Goal: Information Seeking & Learning: Get advice/opinions

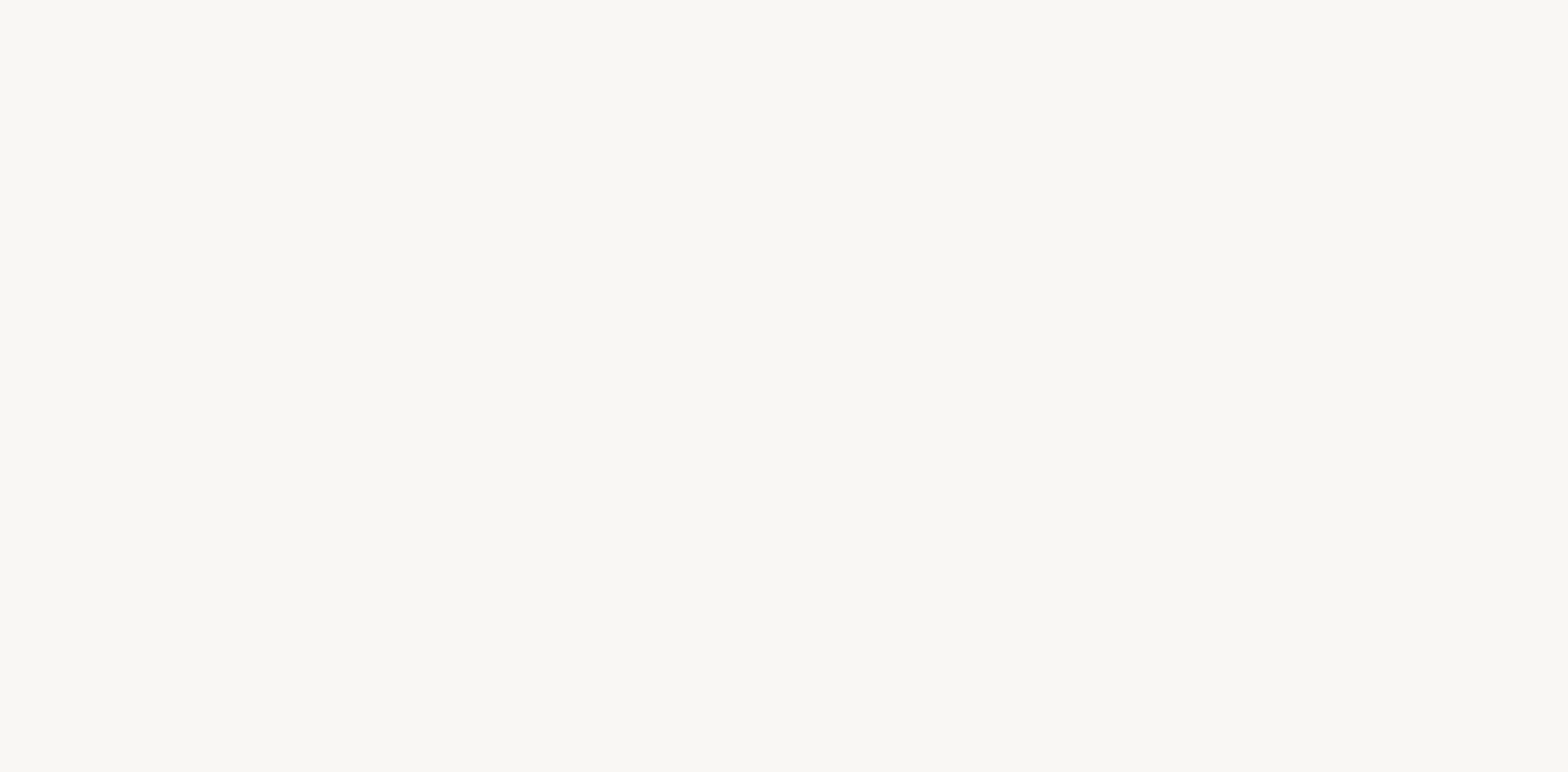
select select "FR"
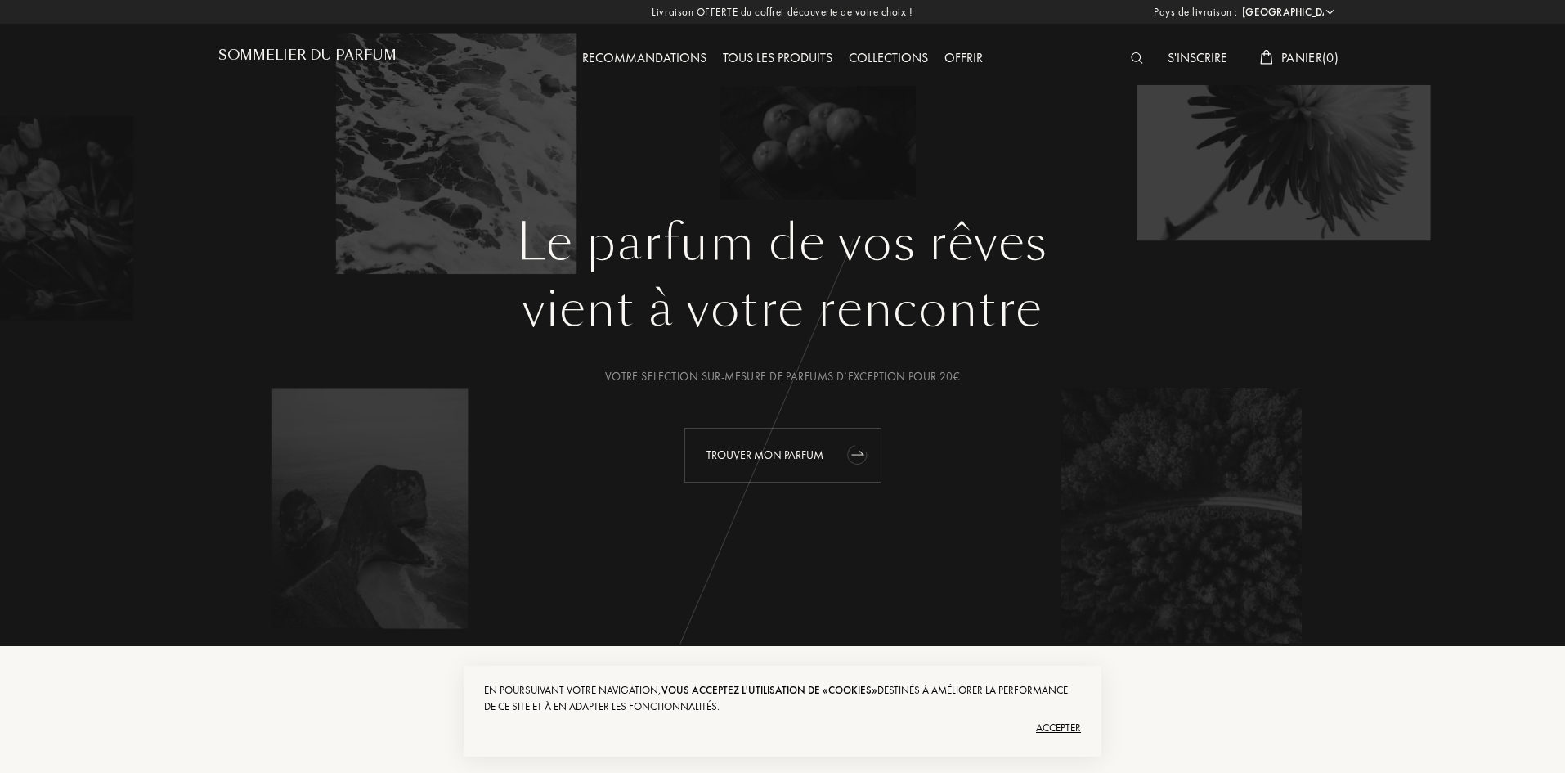
click at [846, 445] on icon "animation" at bounding box center [857, 453] width 33 height 33
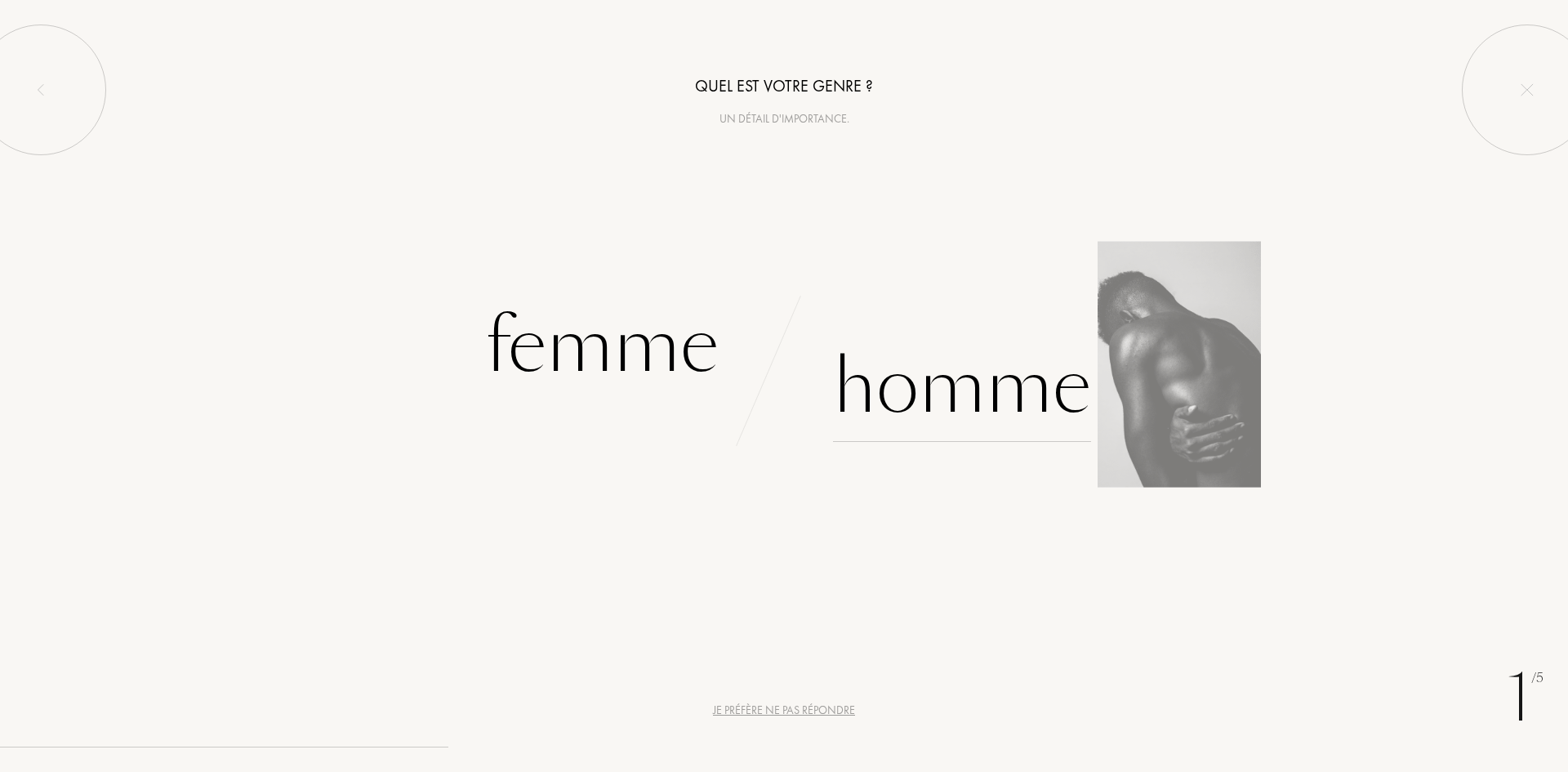
click at [920, 368] on div "Homme" at bounding box center [962, 386] width 258 height 110
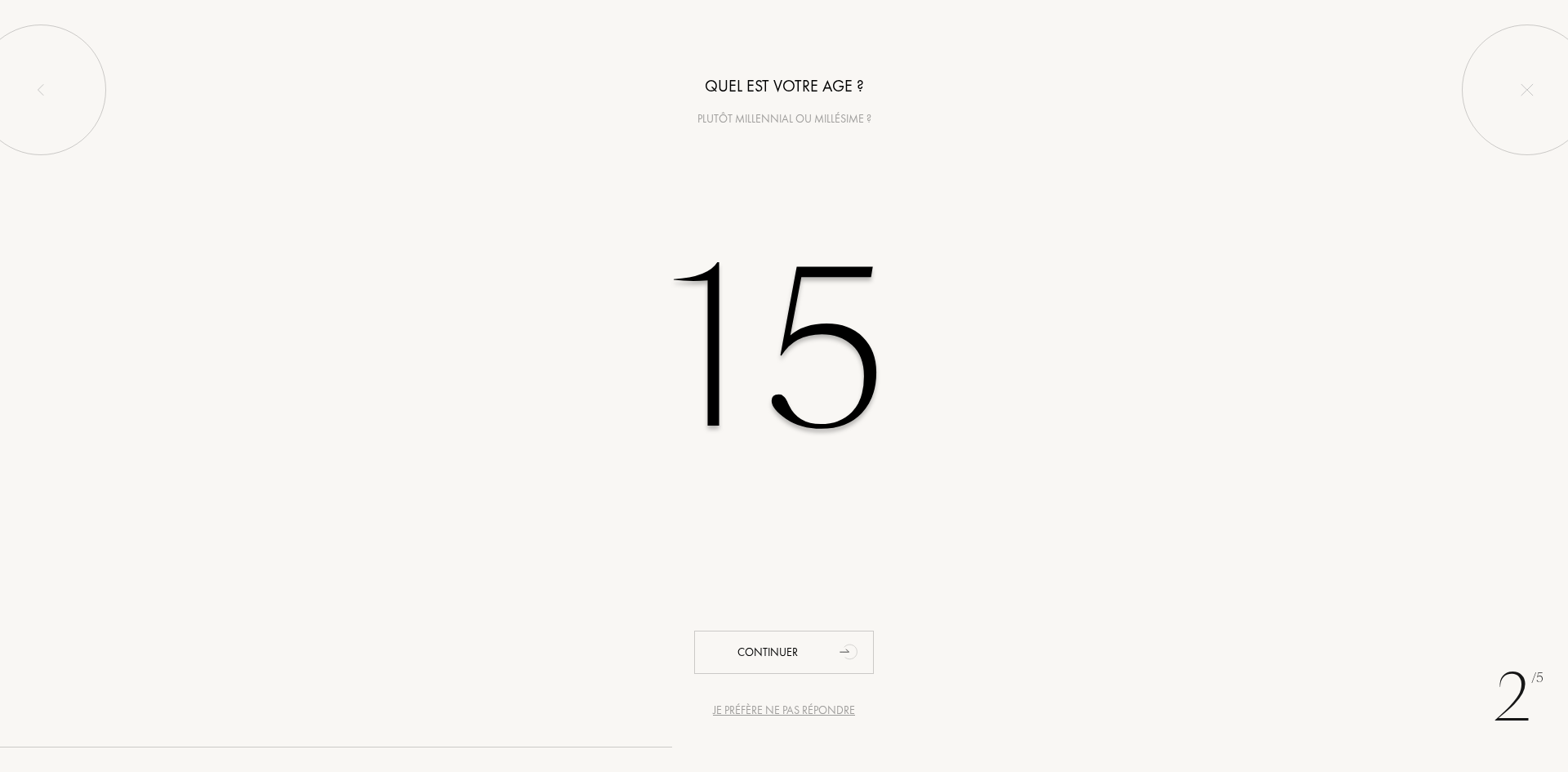
type input "15"
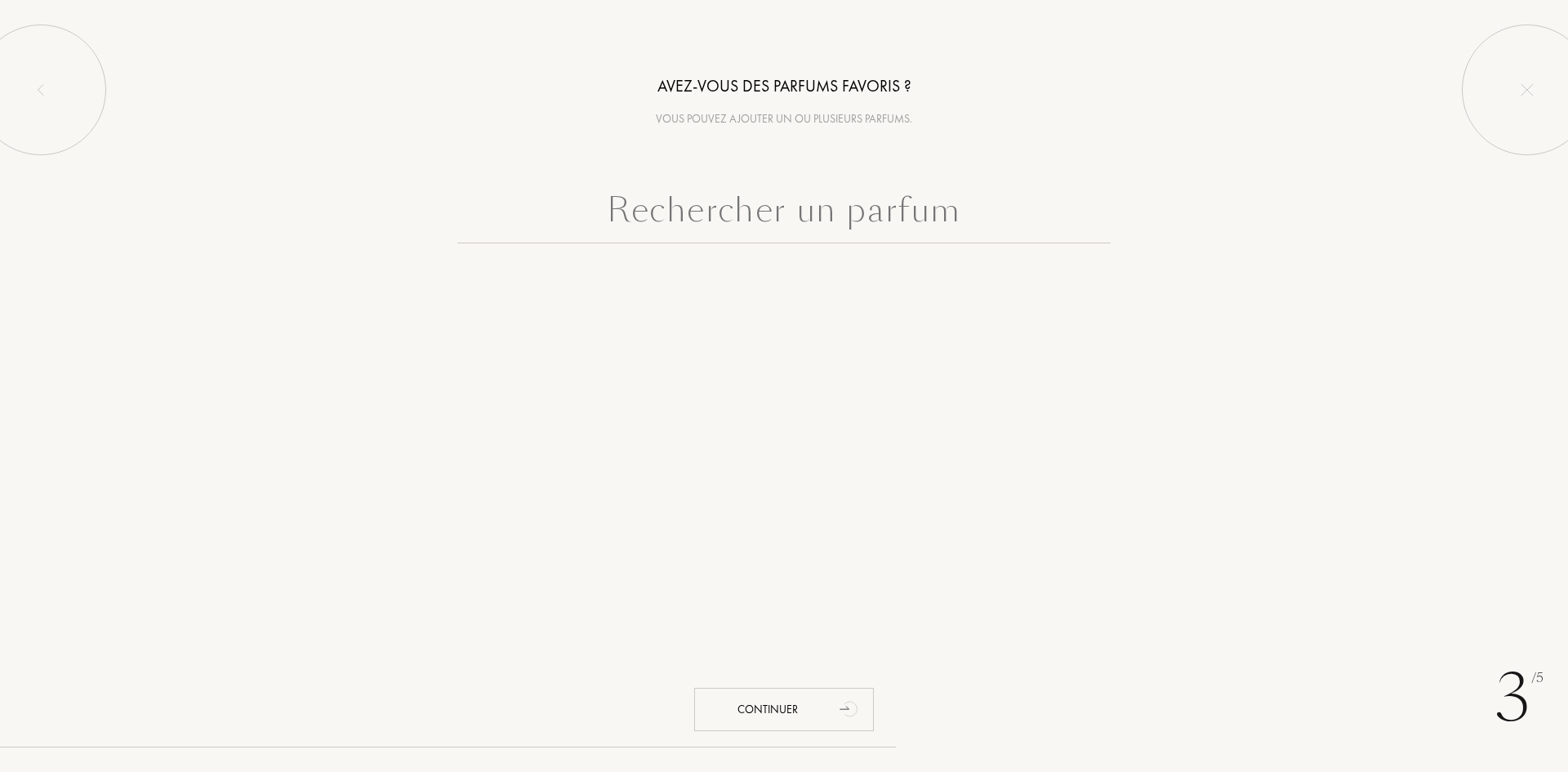
click at [908, 224] on input "text" at bounding box center [784, 214] width 653 height 59
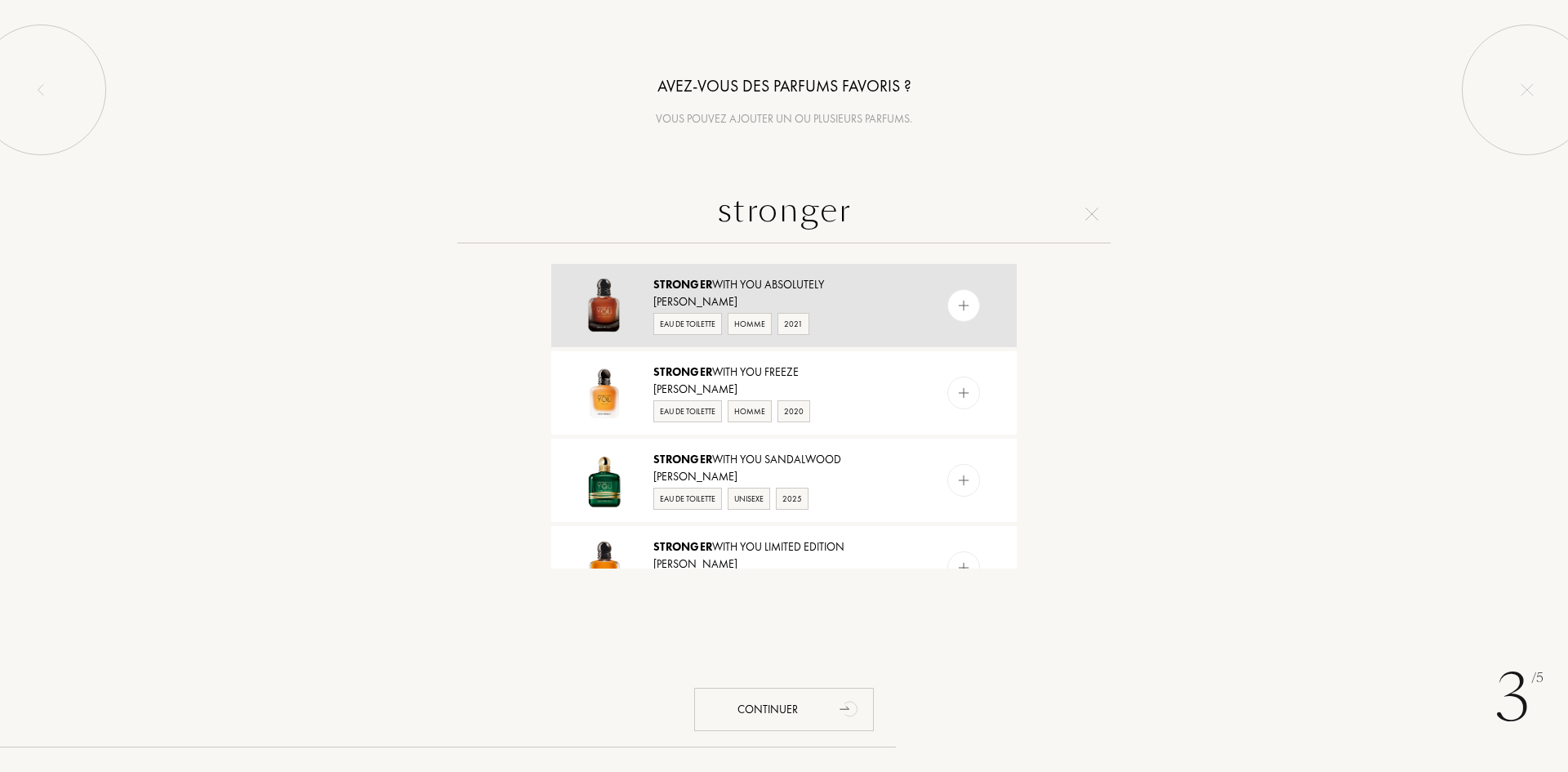
type input "stronger"
click at [907, 290] on div "Stronger with You Absolutely" at bounding box center [783, 284] width 260 height 17
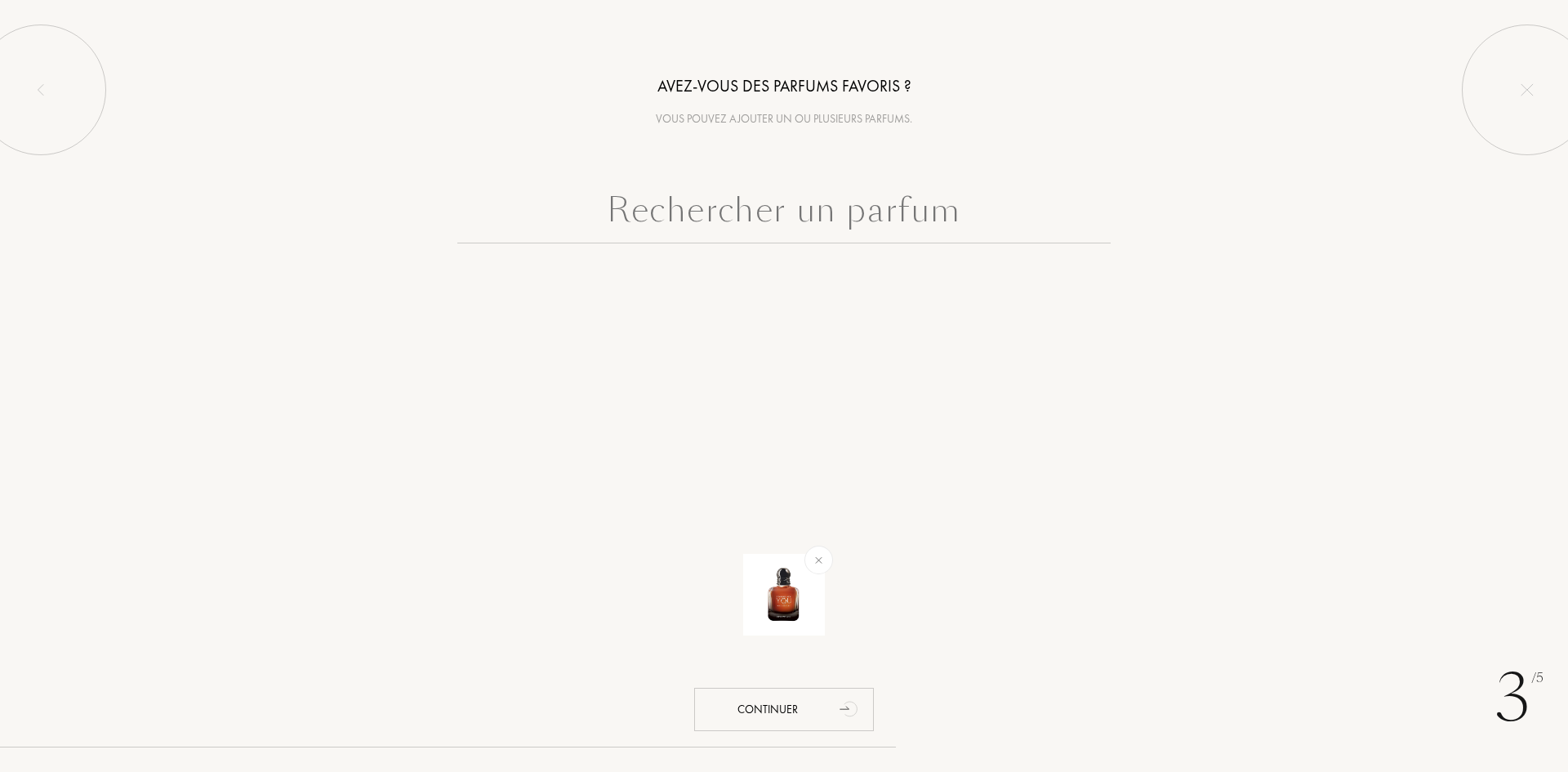
click at [904, 220] on input "text" at bounding box center [784, 214] width 653 height 59
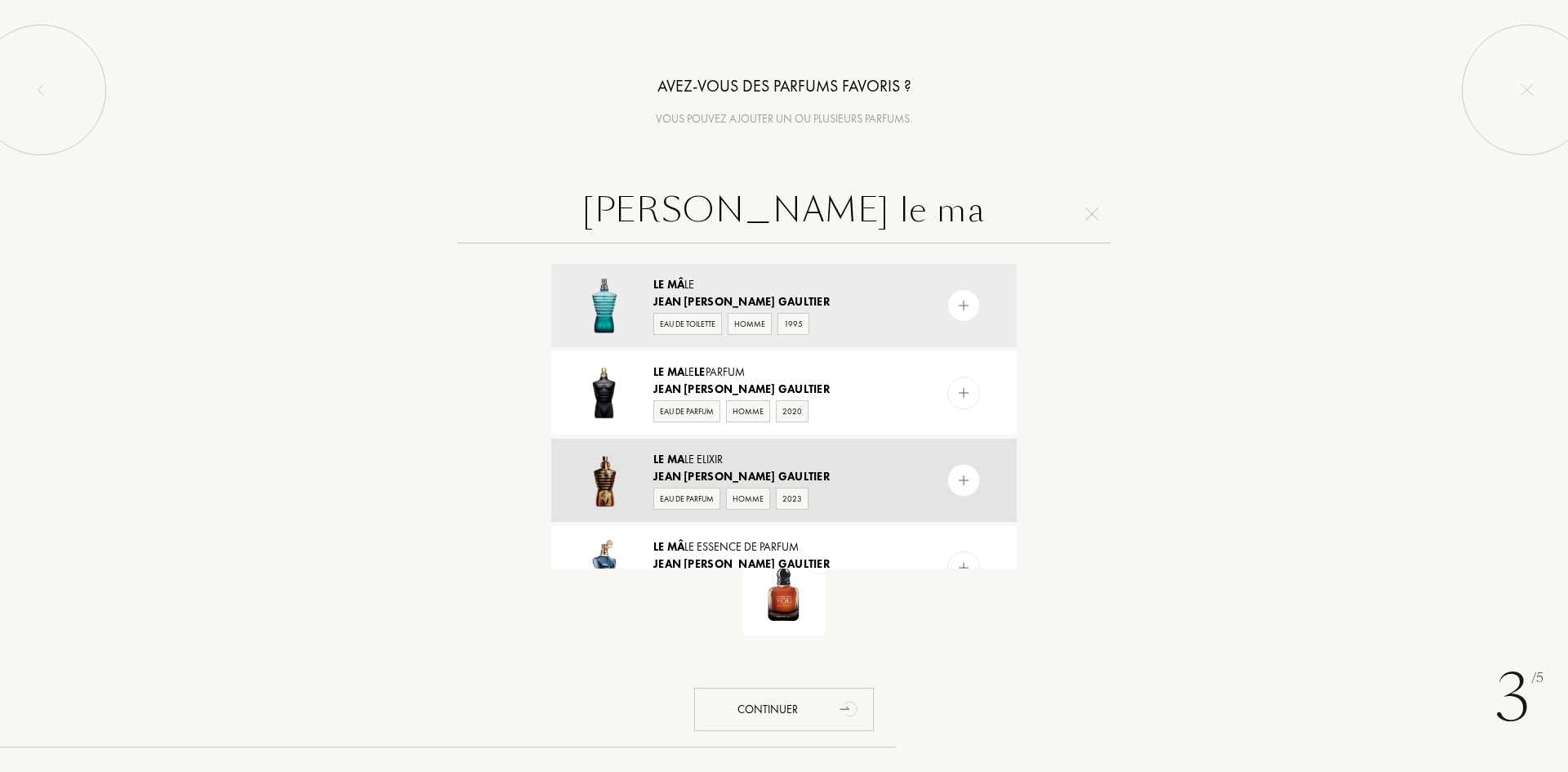
type input "jean paul gaultier le ma"
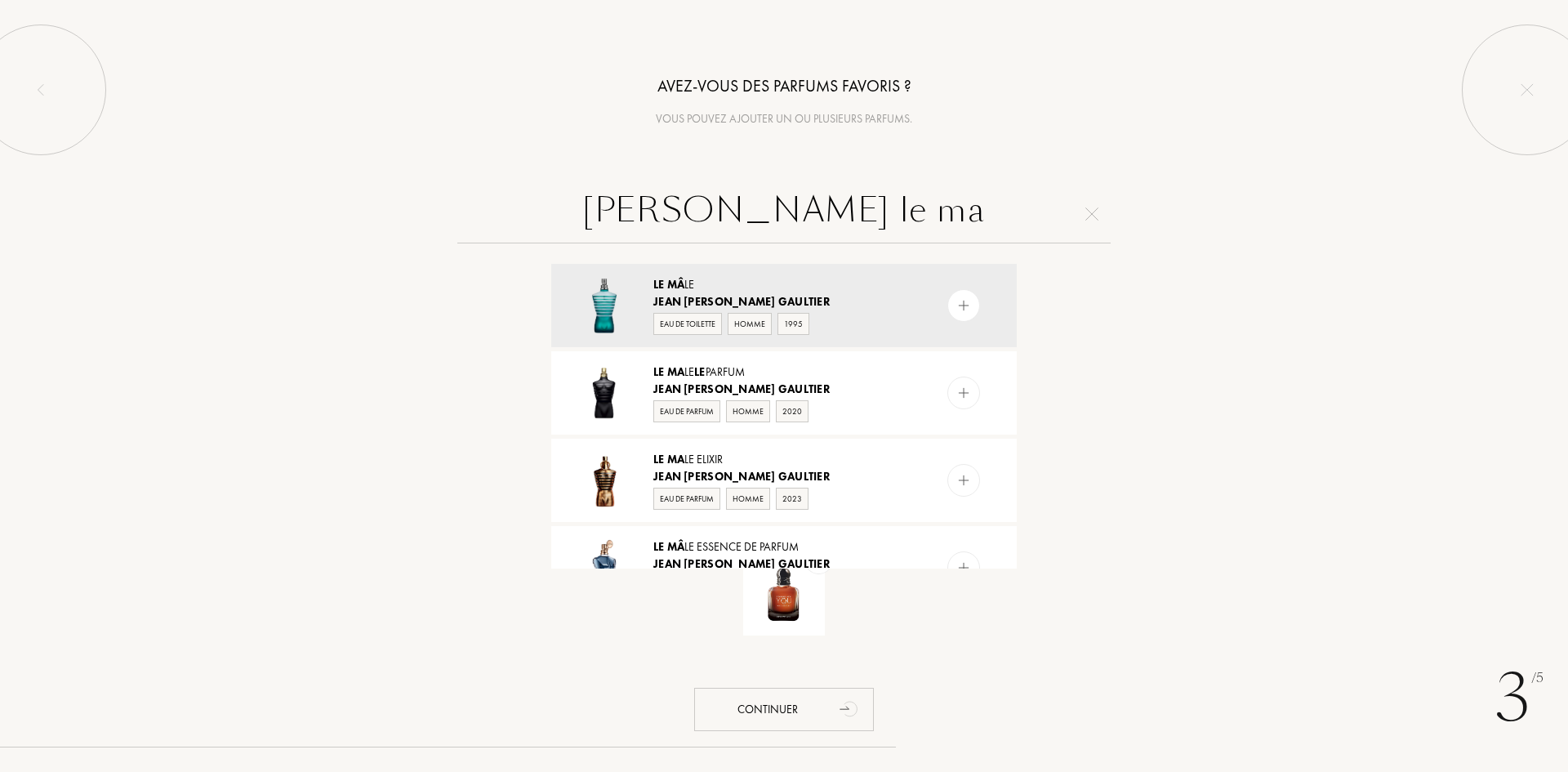
click at [946, 468] on div "Le Ma le Elixir Jean Paul Gaultier Eau de Parfum Homme 2023" at bounding box center [784, 479] width 465 height 83
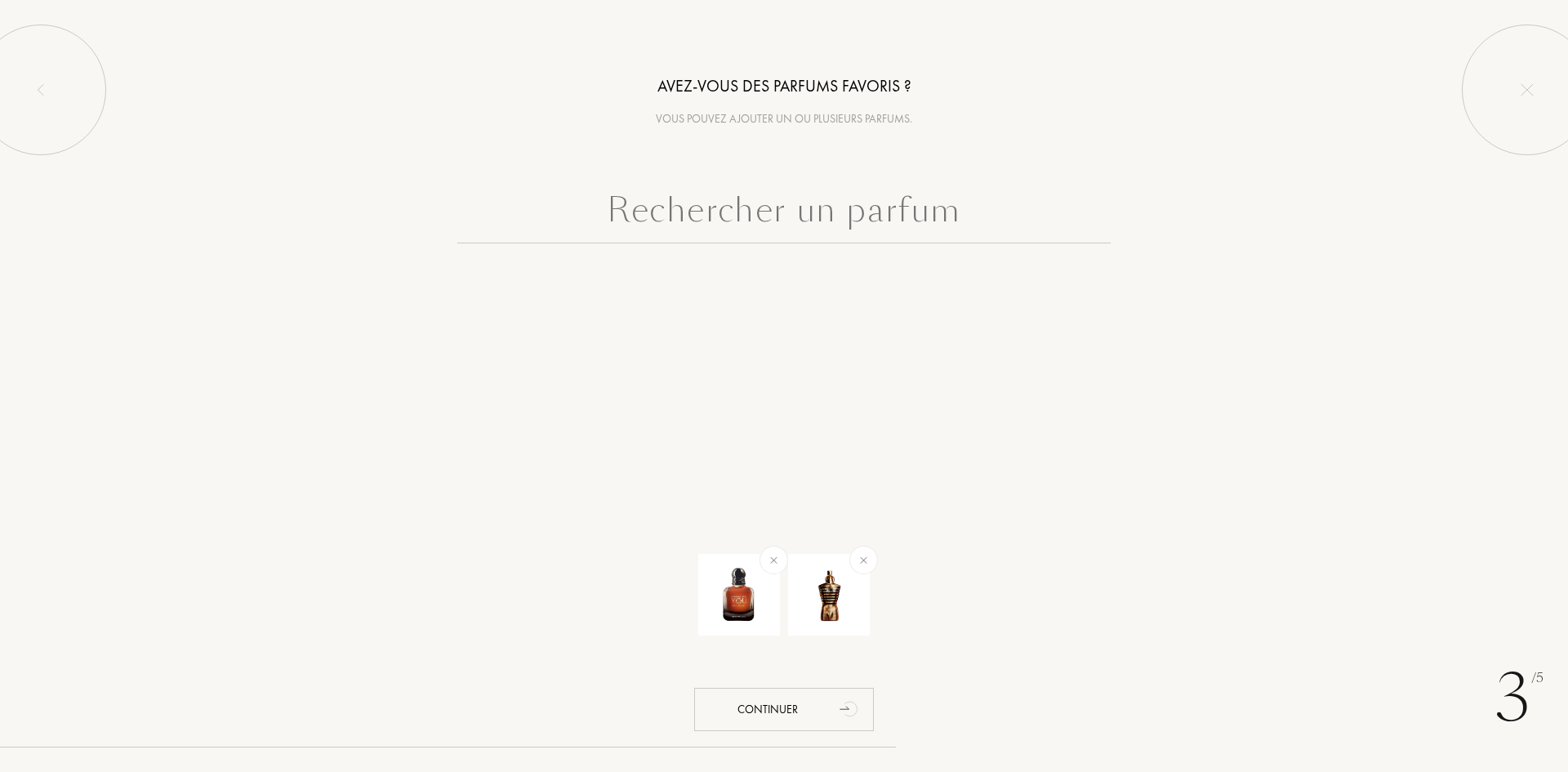
click at [943, 218] on input "text" at bounding box center [784, 214] width 653 height 59
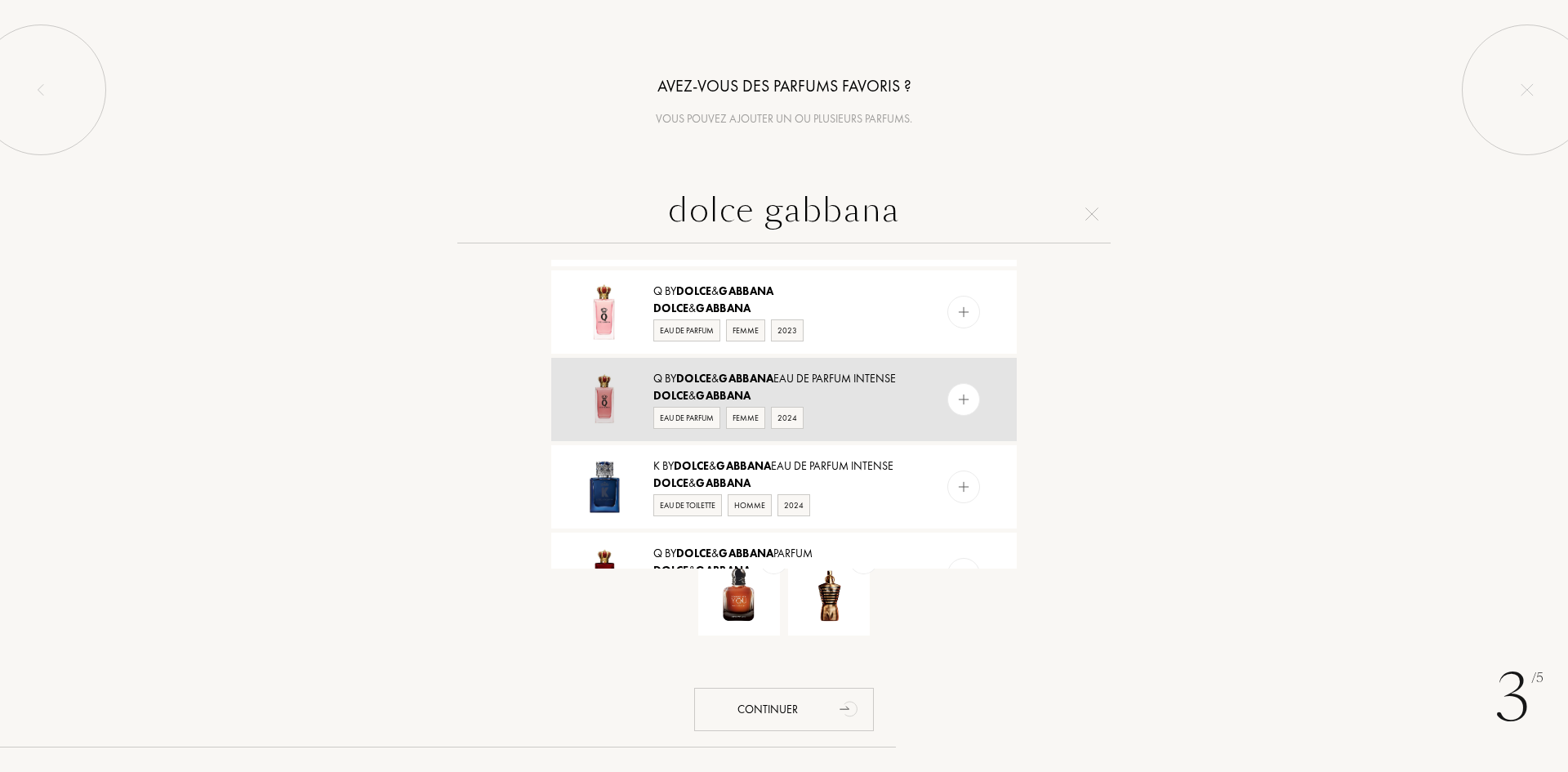
scroll to position [949, 0]
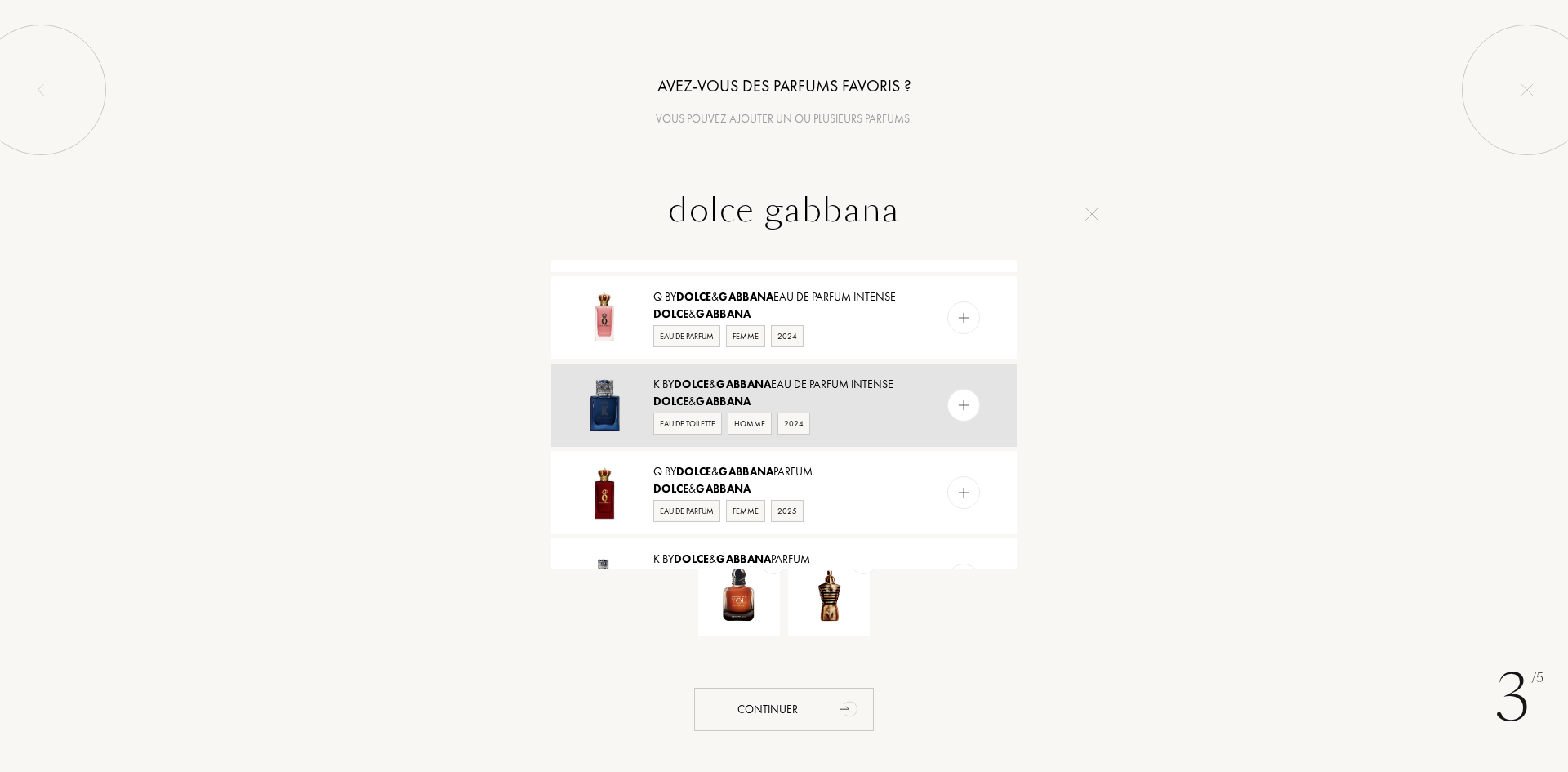
type input "dolce gabbana"
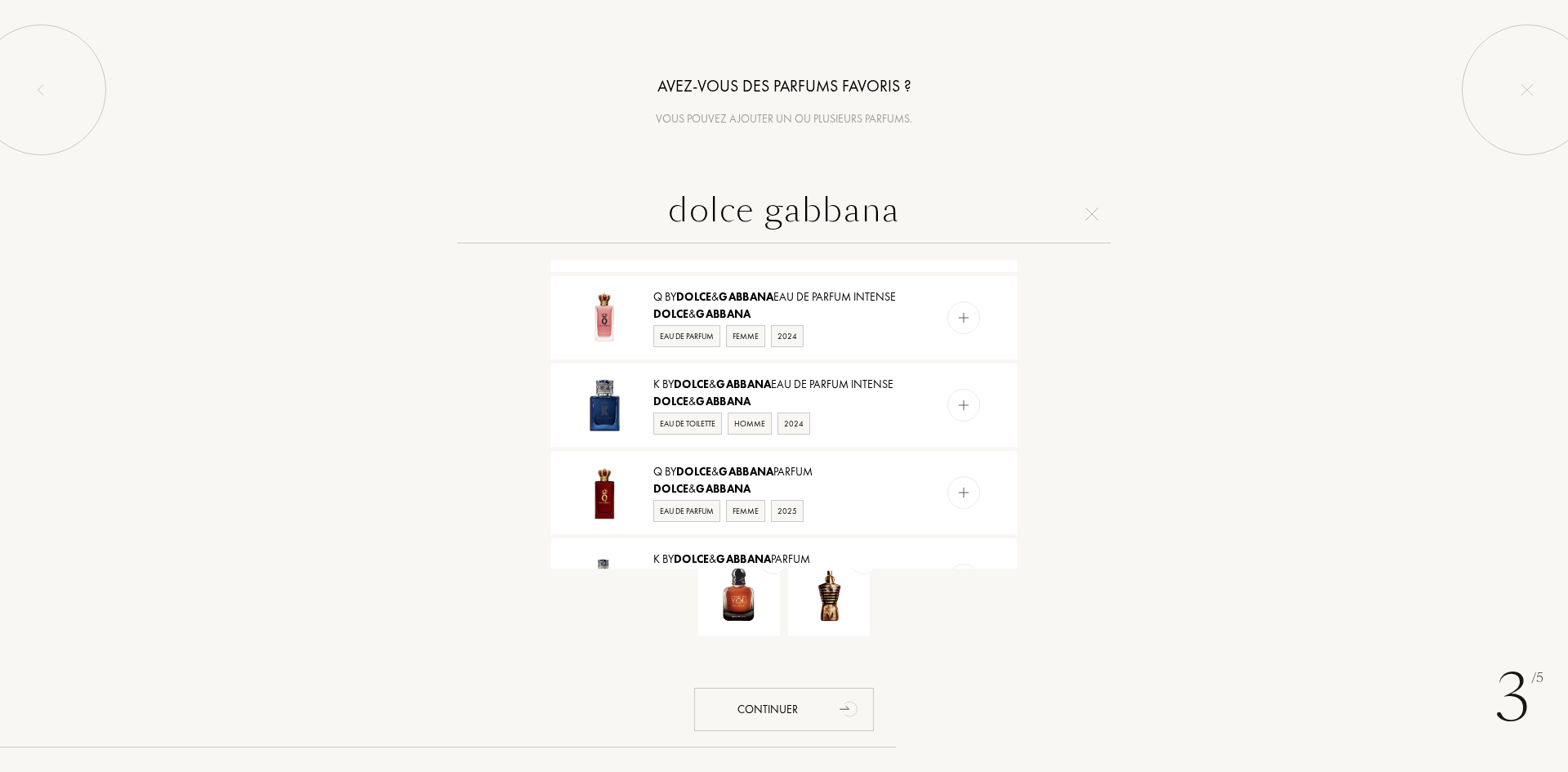
drag, startPoint x: 953, startPoint y: 405, endPoint x: 961, endPoint y: 399, distance: 10.0
click at [957, 405] on img at bounding box center [965, 405] width 16 height 16
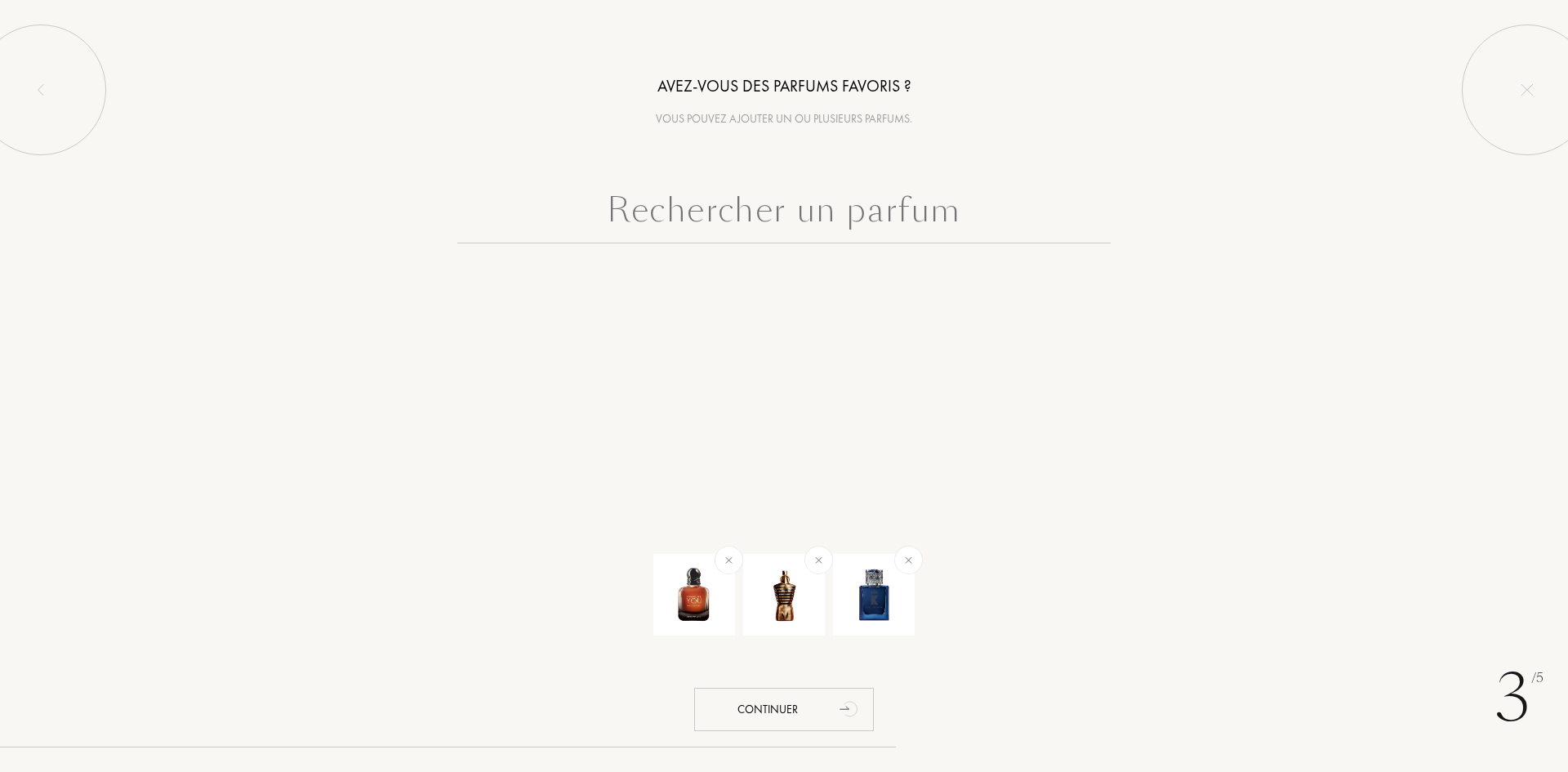
click at [824, 679] on div "3 /5 Avez-vous des parfums favoris ? Vous pouvez ajouter un ou plusieurs parfum…" at bounding box center [784, 386] width 1568 height 772
click at [820, 697] on div "Continuer" at bounding box center [784, 709] width 180 height 43
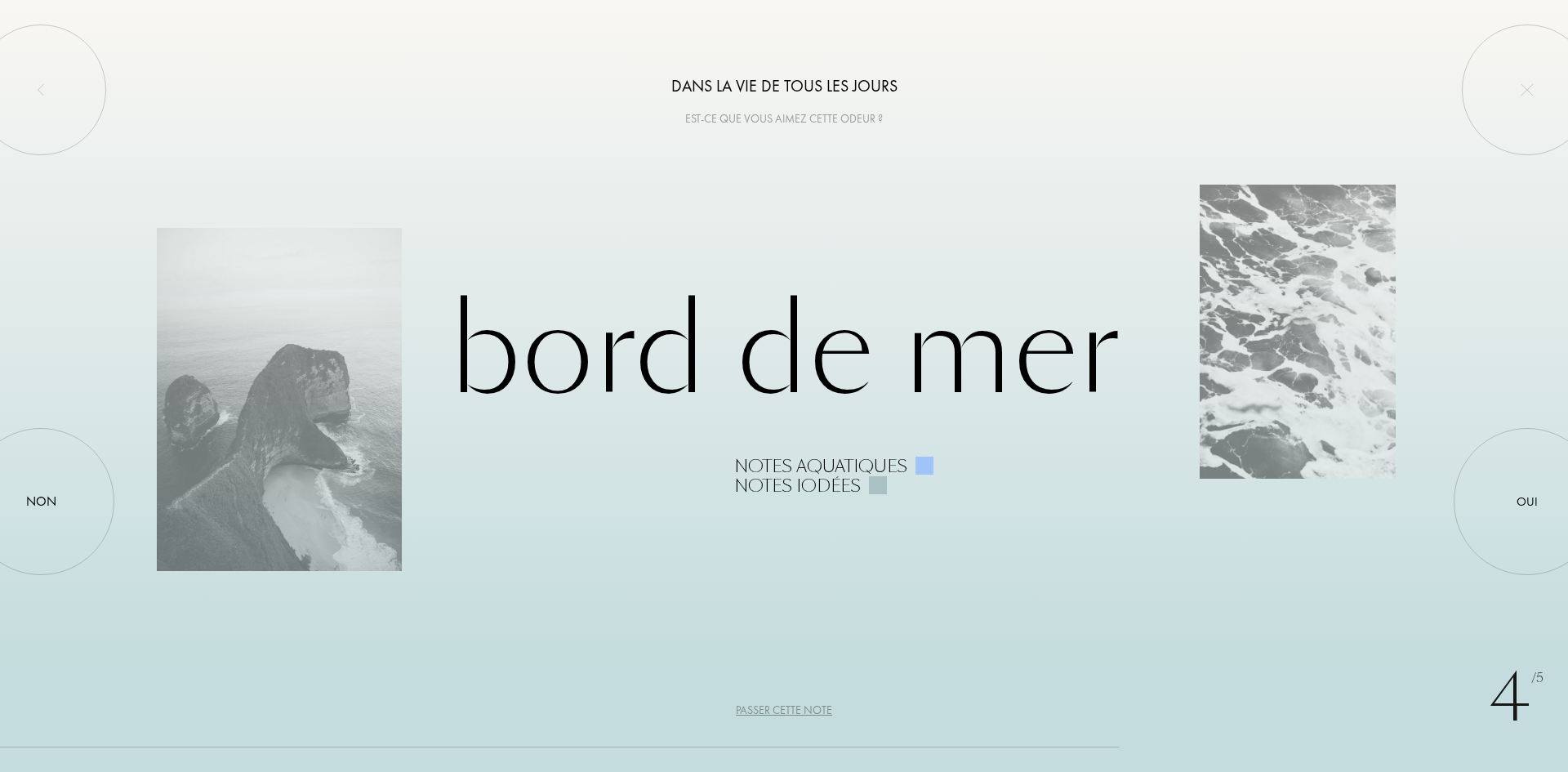
click at [1136, 316] on div "Bord de Mer Notes aquatiques Notes iodées" at bounding box center [784, 386] width 1254 height 219
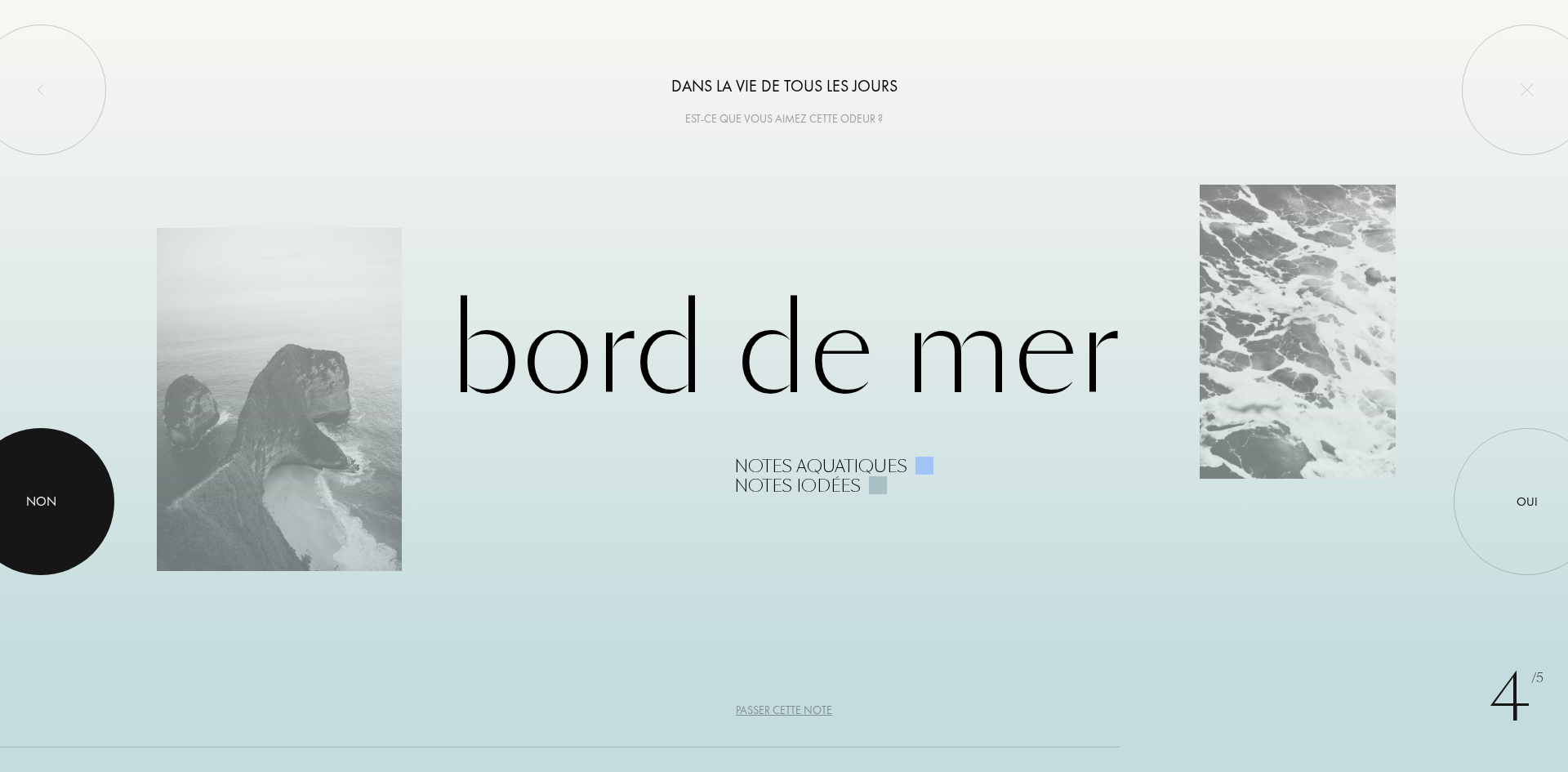
click at [21, 531] on div at bounding box center [40, 500] width 147 height 147
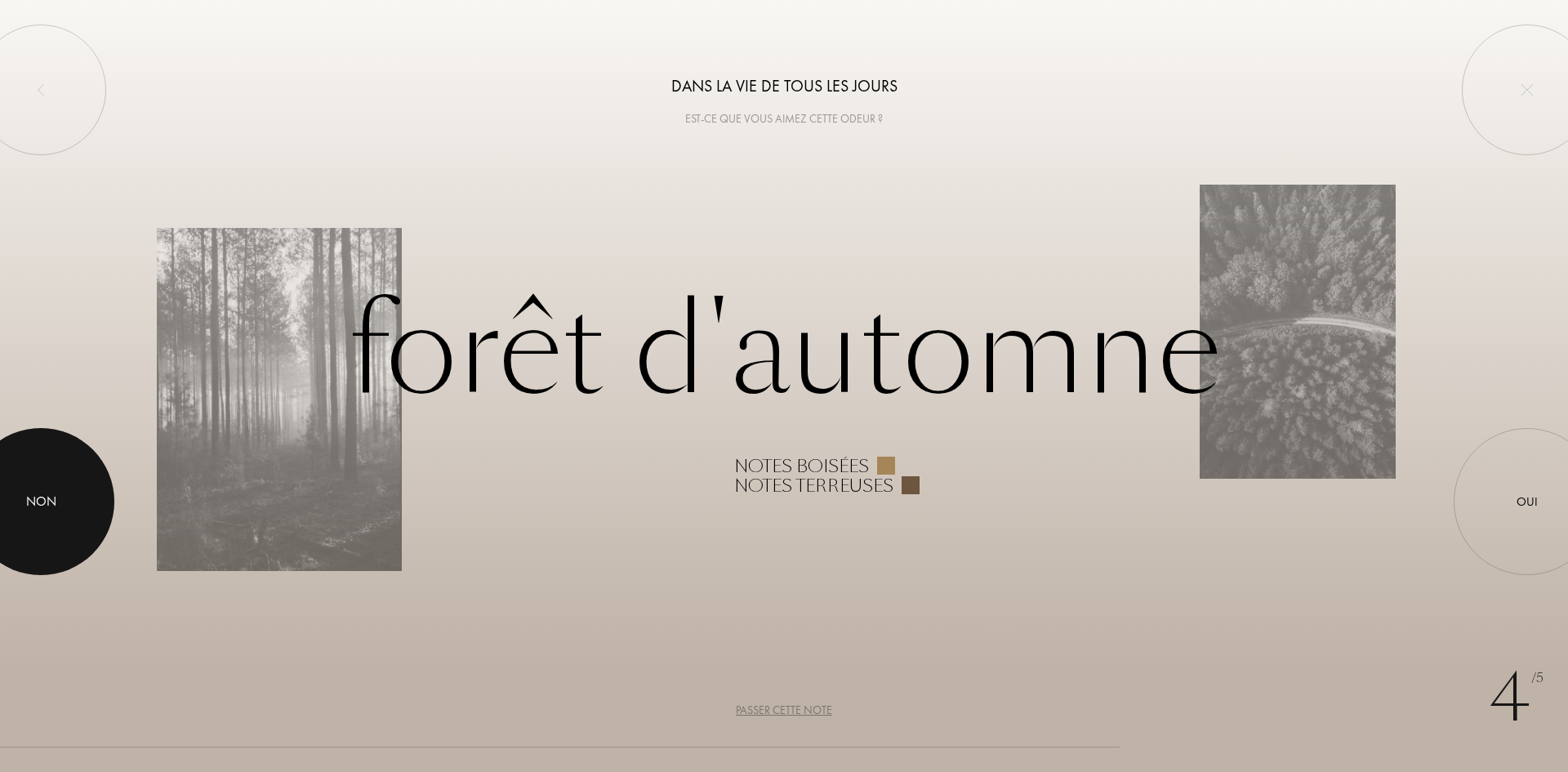
click at [70, 483] on div at bounding box center [40, 500] width 147 height 147
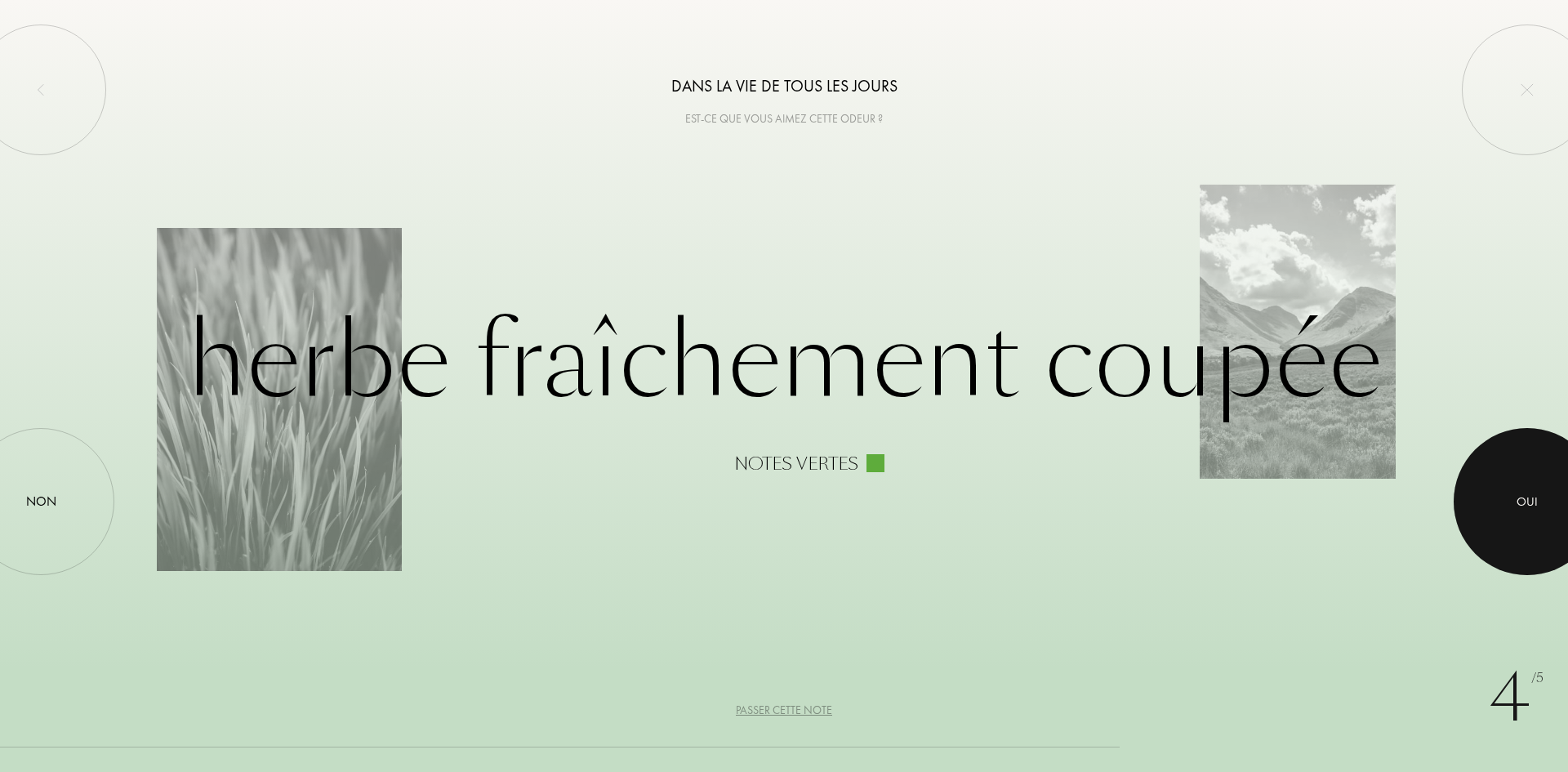
click at [1541, 526] on div at bounding box center [1527, 500] width 147 height 147
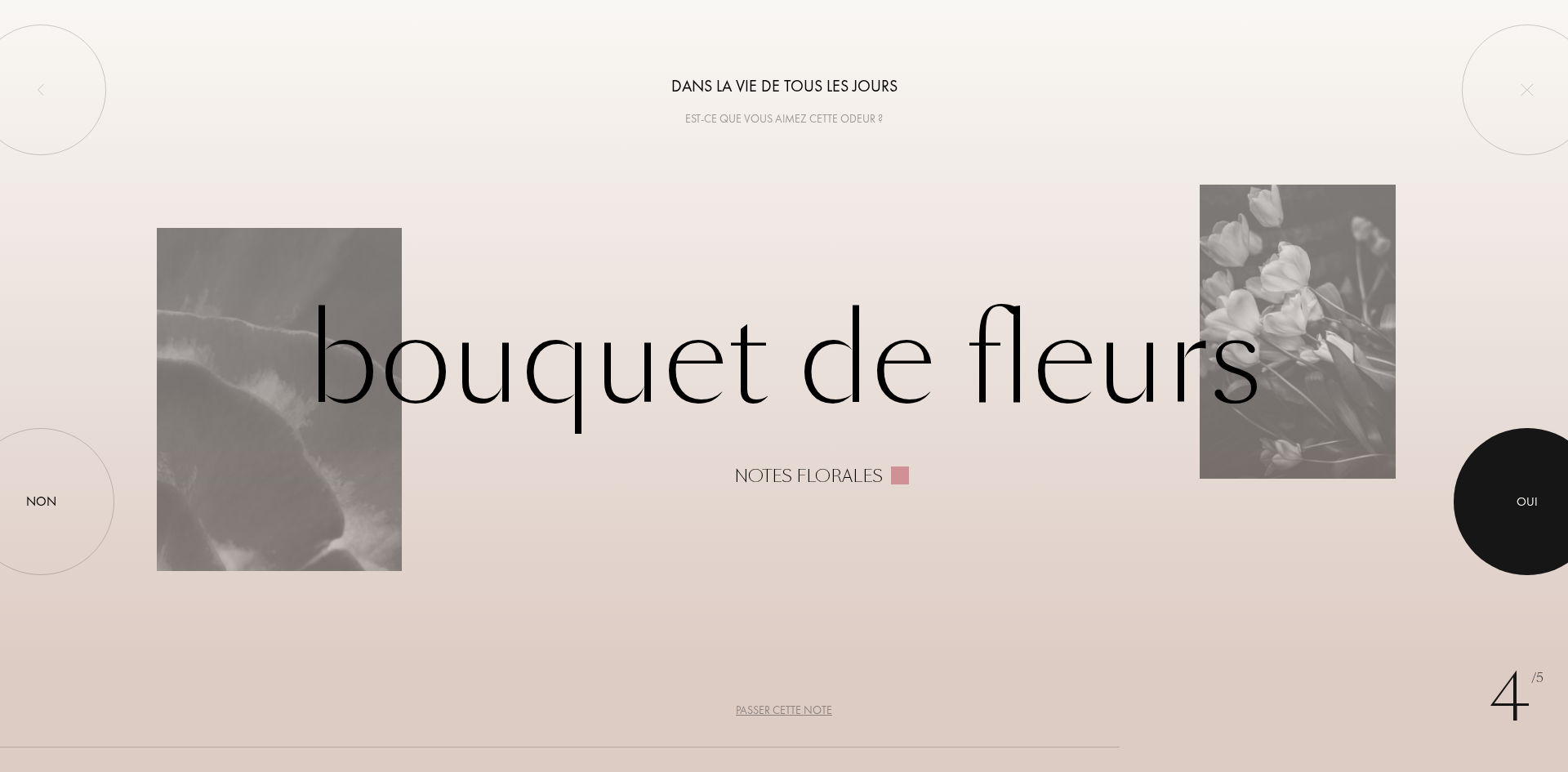
click at [1539, 469] on div at bounding box center [1527, 500] width 147 height 147
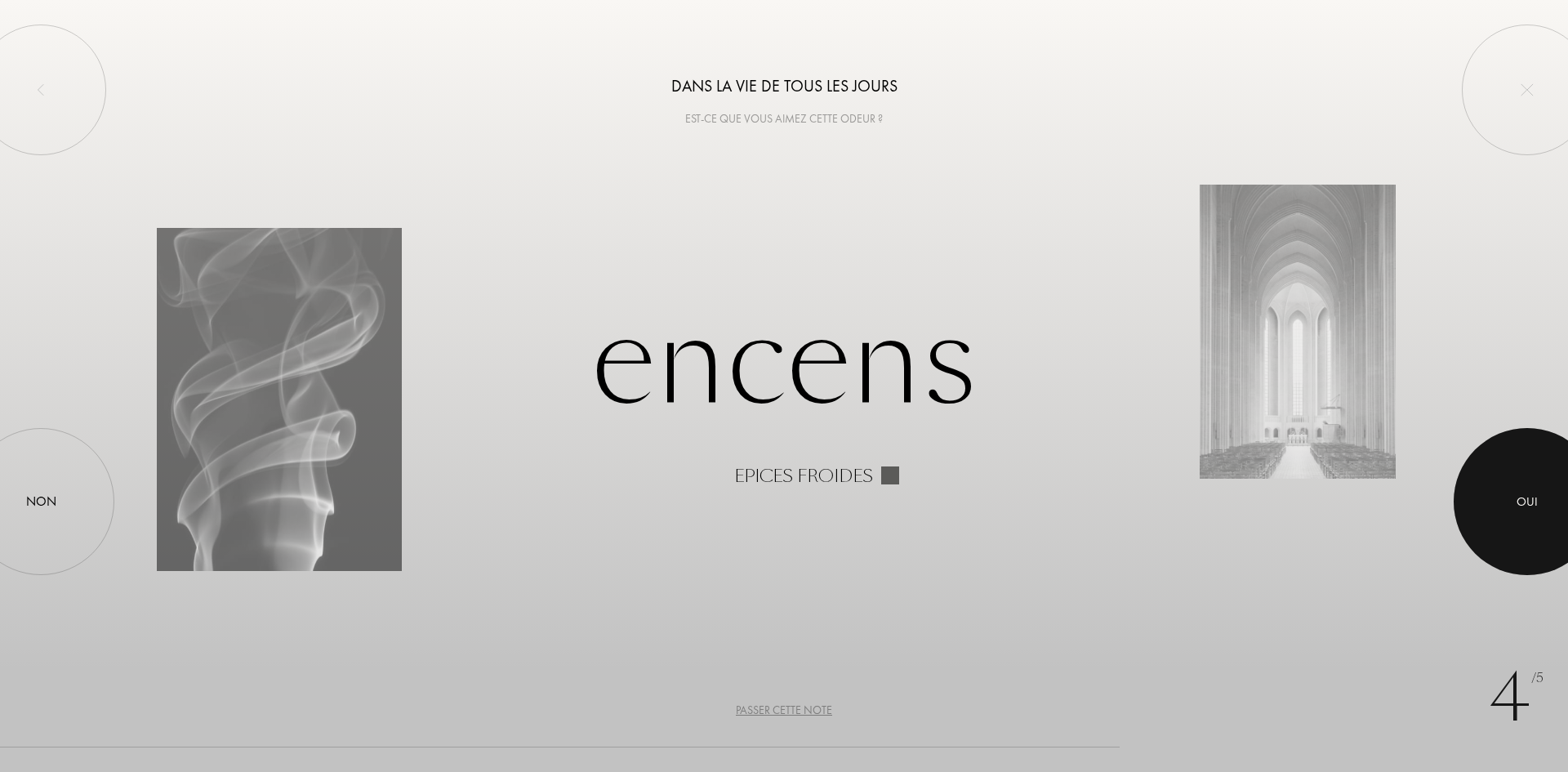
click at [1540, 454] on div at bounding box center [1527, 500] width 147 height 147
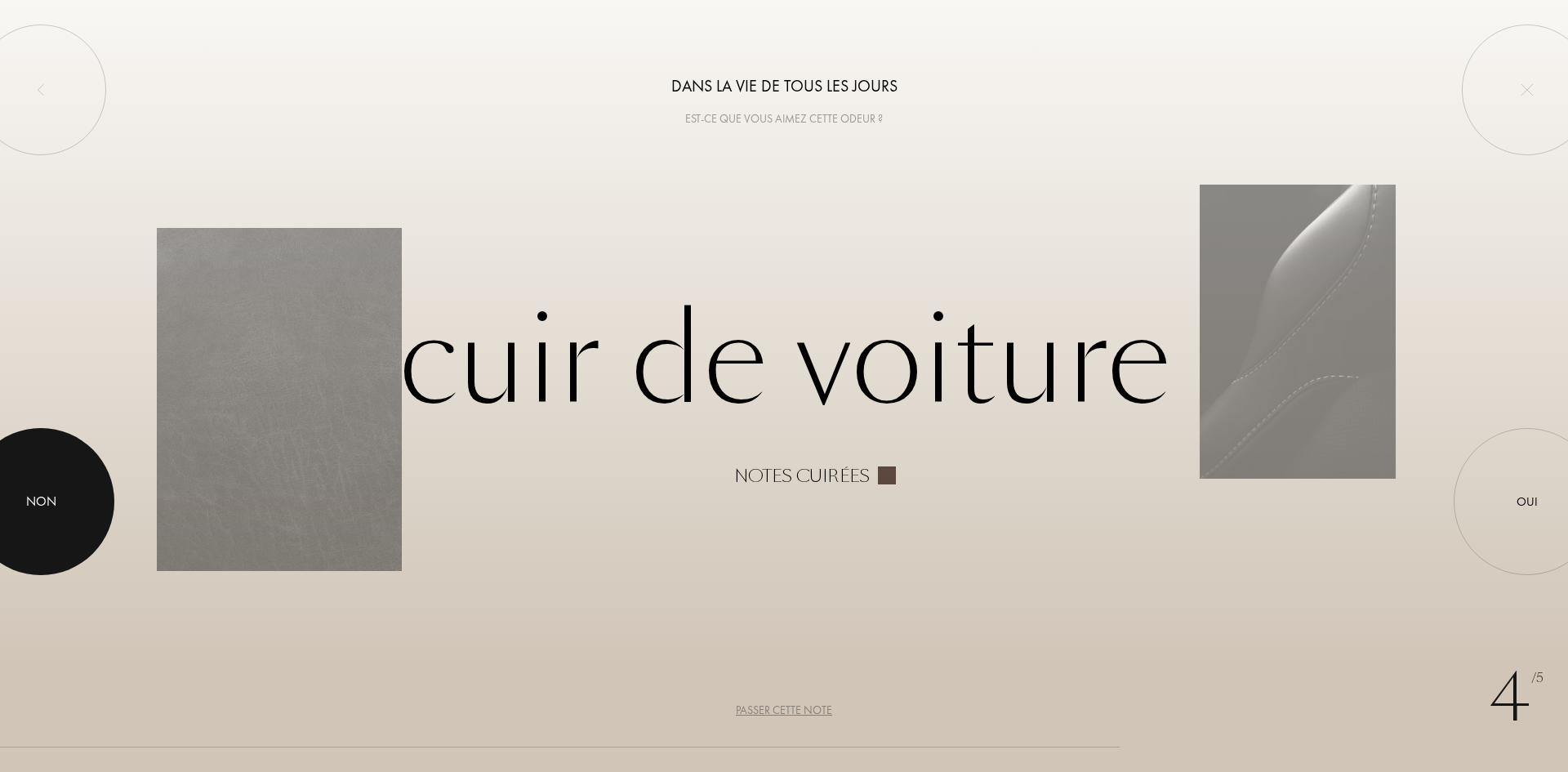
click at [56, 502] on div "Non" at bounding box center [41, 501] width 30 height 20
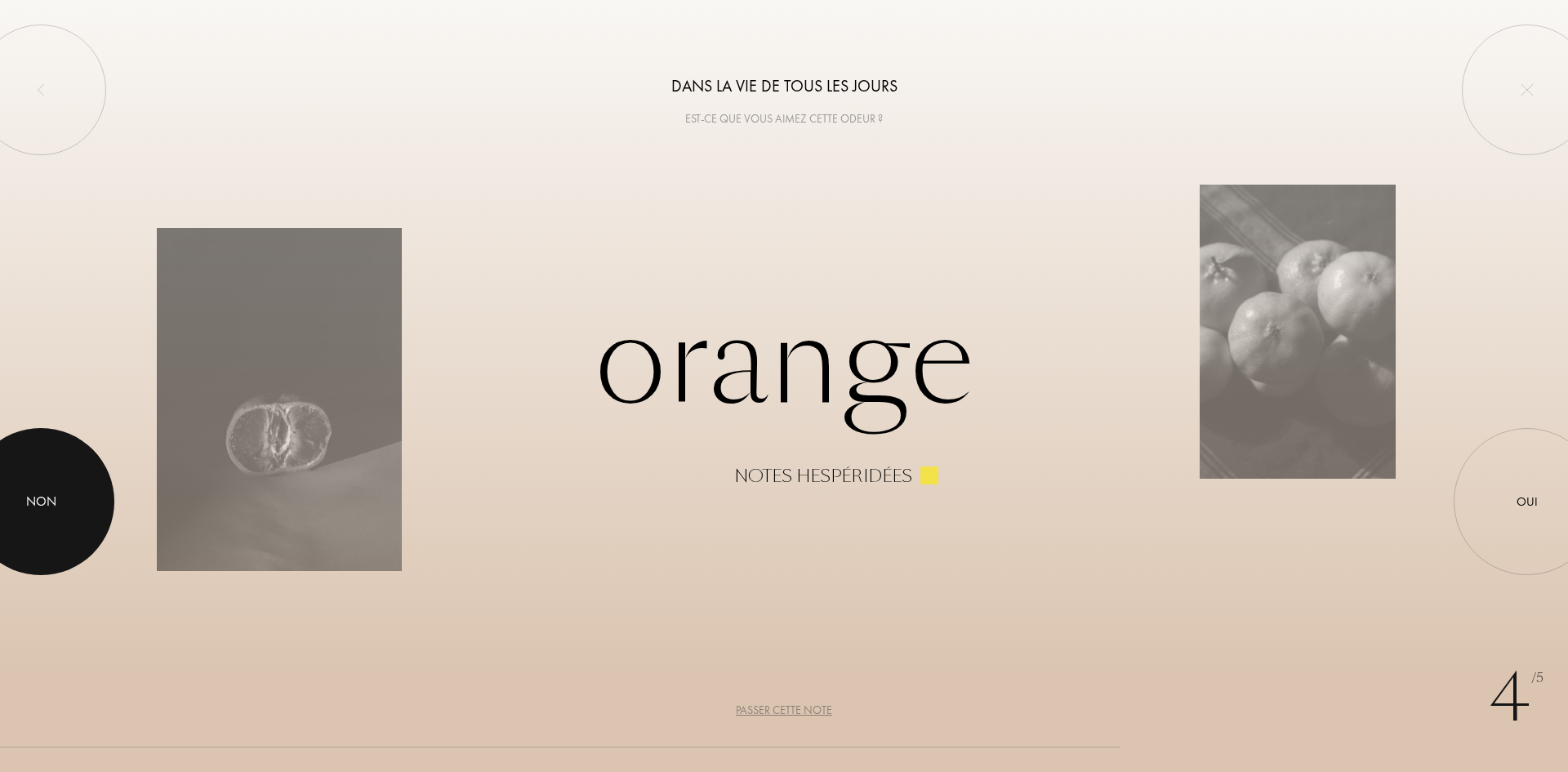
click at [1, 439] on div "Non" at bounding box center [40, 500] width 147 height 147
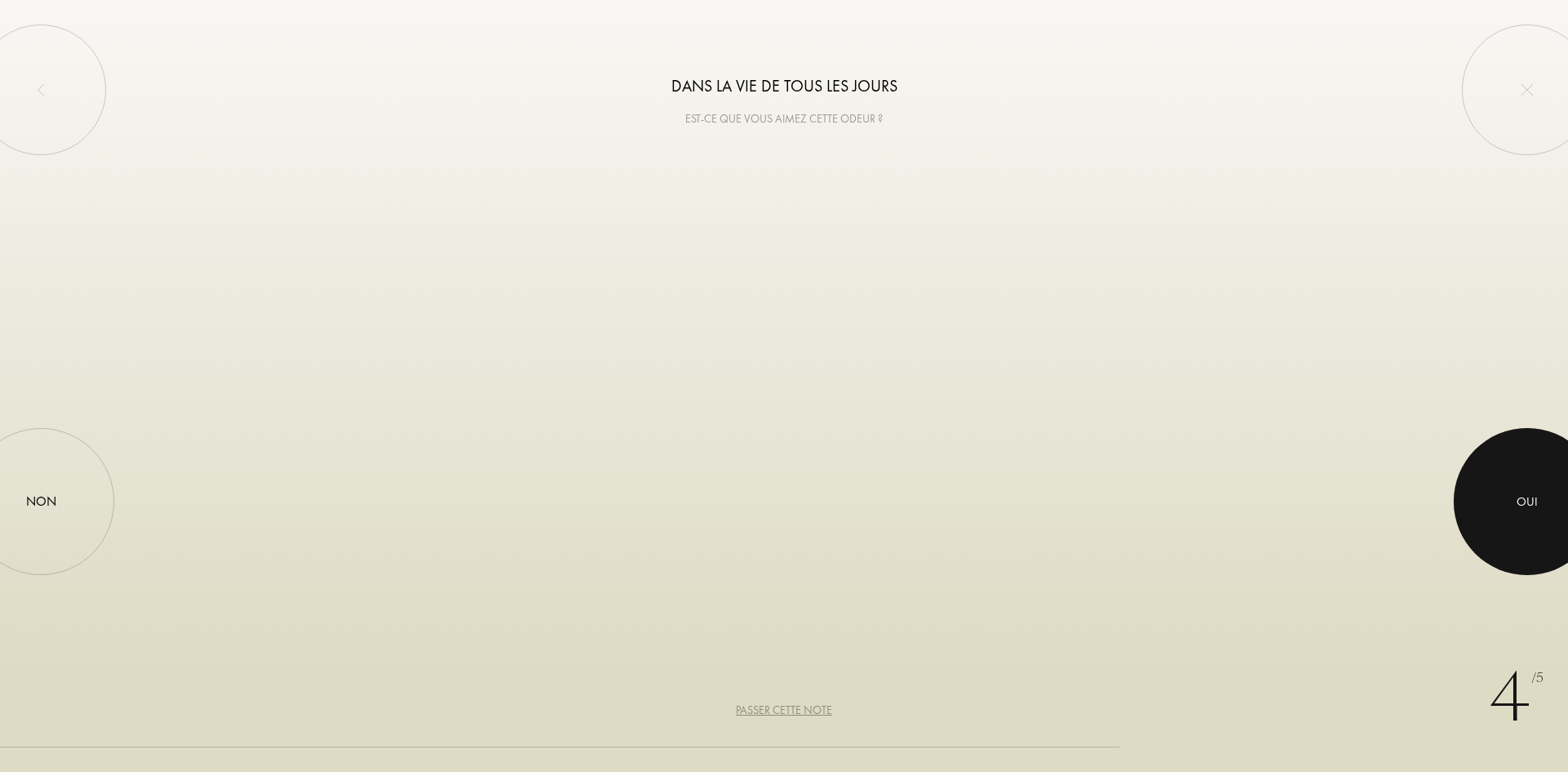
click at [1567, 513] on div "Oui" at bounding box center [1527, 500] width 147 height 147
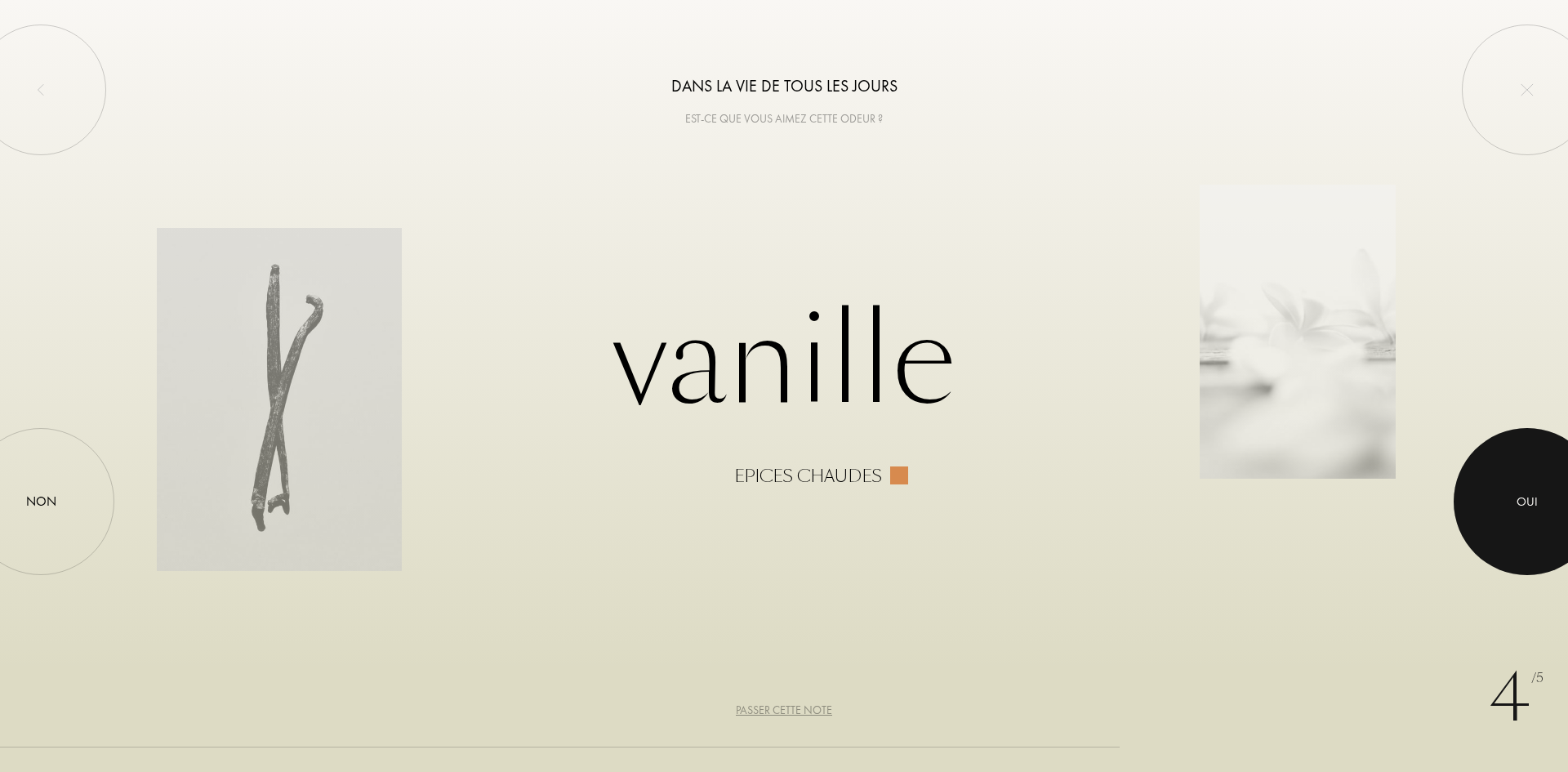
click at [1567, 513] on div at bounding box center [1527, 500] width 147 height 147
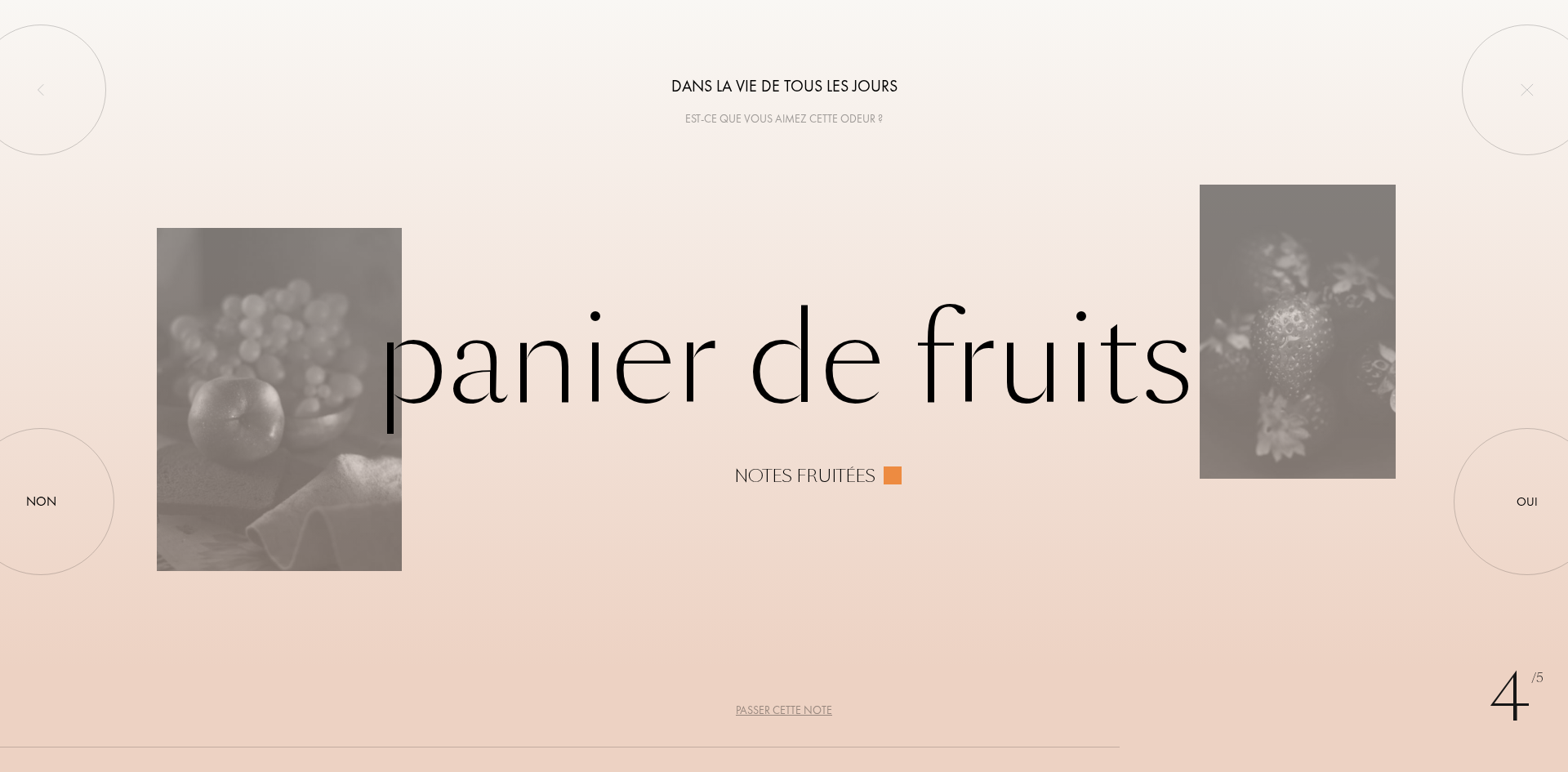
click at [0, 435] on div "4 /5 Dans la vie de tous les jours Est-ce que vous aimez cette odeur ? Panier d…" at bounding box center [784, 386] width 1568 height 772
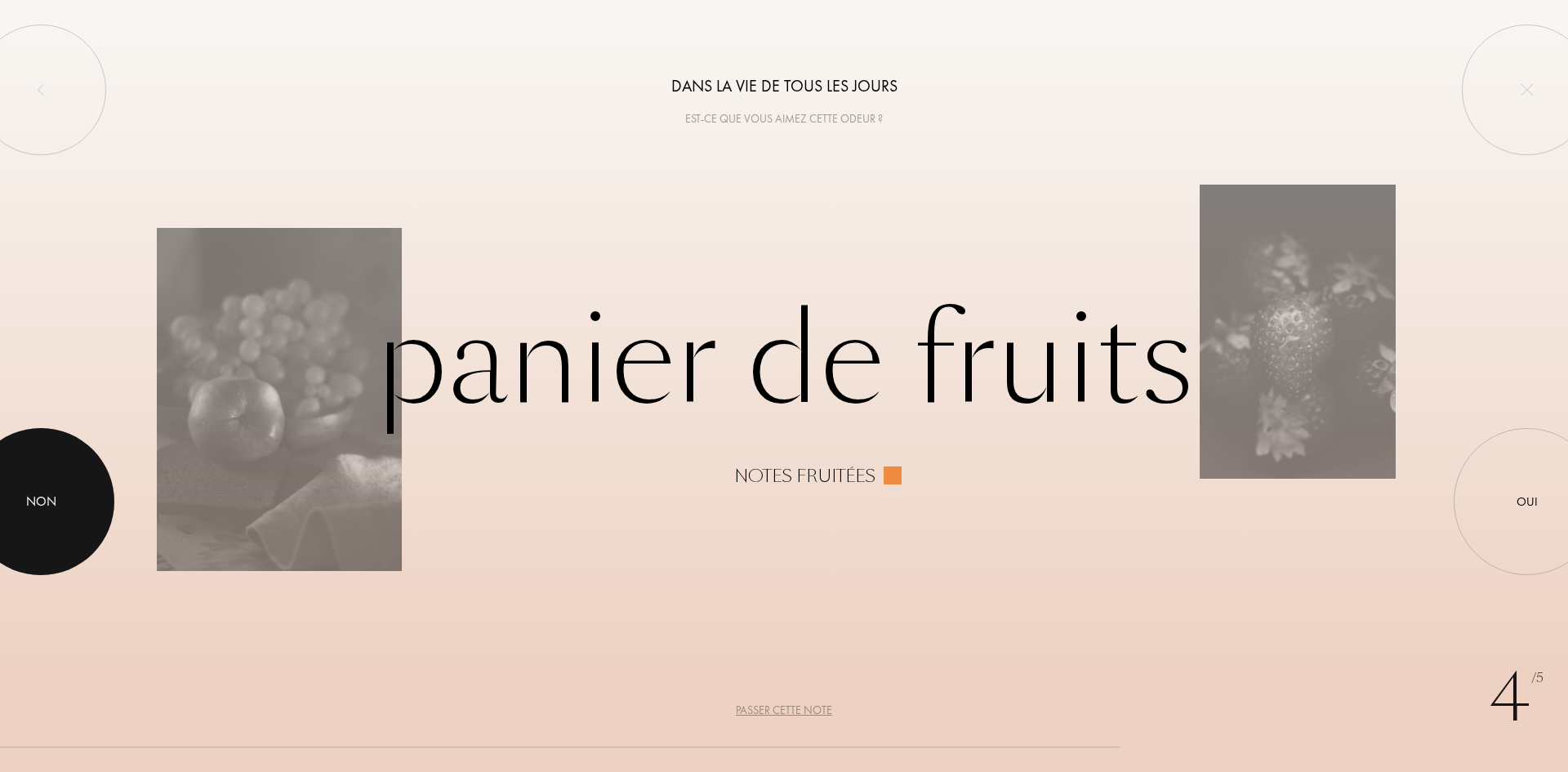
click at [20, 481] on div "Non" at bounding box center [40, 500] width 147 height 147
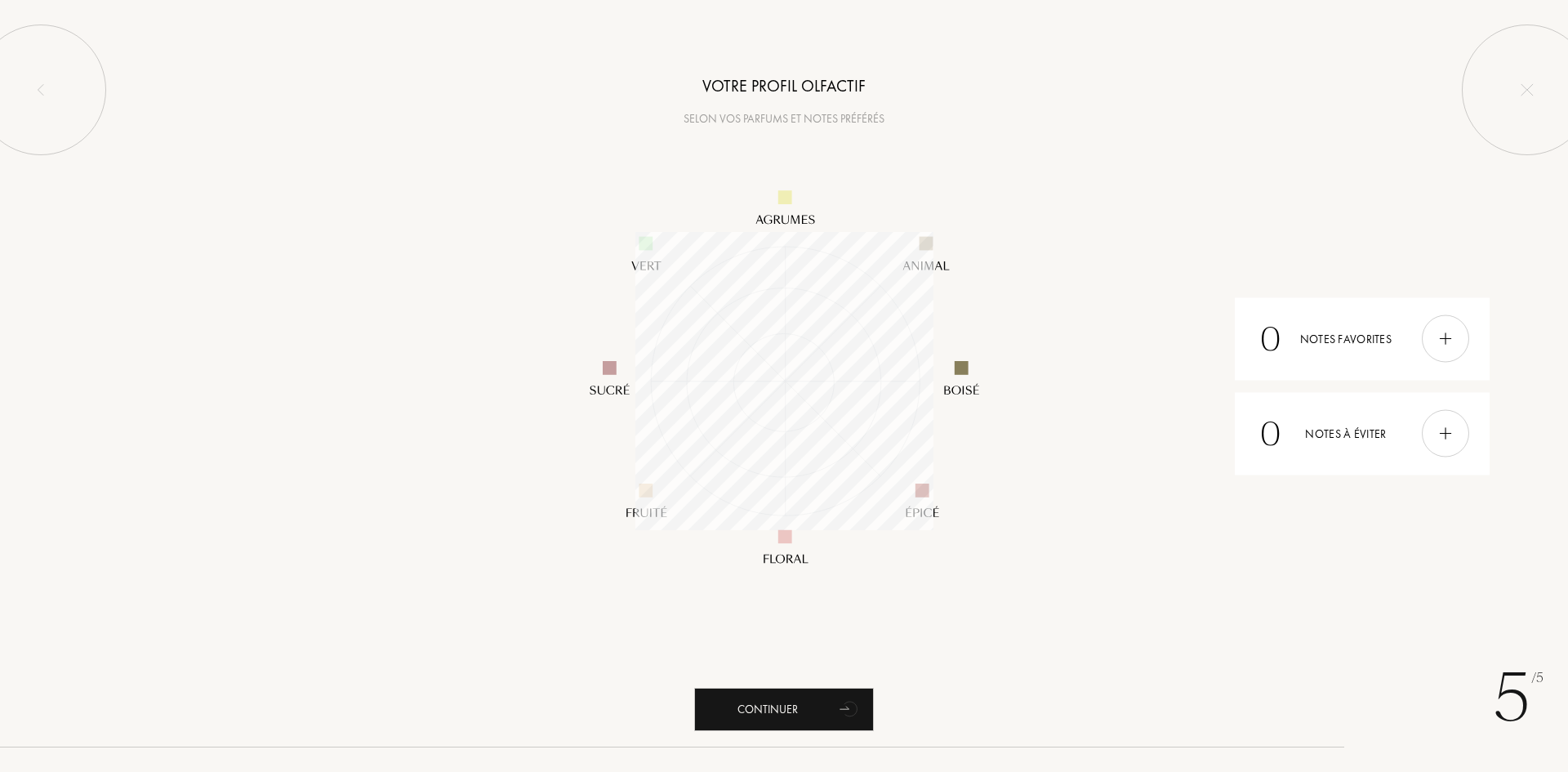
scroll to position [298, 298]
drag, startPoint x: 629, startPoint y: 412, endPoint x: 868, endPoint y: 655, distance: 340.8
click at [868, 655] on div "5 /5 Votre profil olfactif Selon vos parfums et notes préférés 0 Notes favorite…" at bounding box center [784, 386] width 1568 height 772
click at [862, 680] on div "5 /5 Votre profil olfactif Selon vos parfums et notes préférés 0 Notes favorite…" at bounding box center [784, 386] width 1568 height 772
click at [847, 695] on icon "animation" at bounding box center [850, 708] width 33 height 33
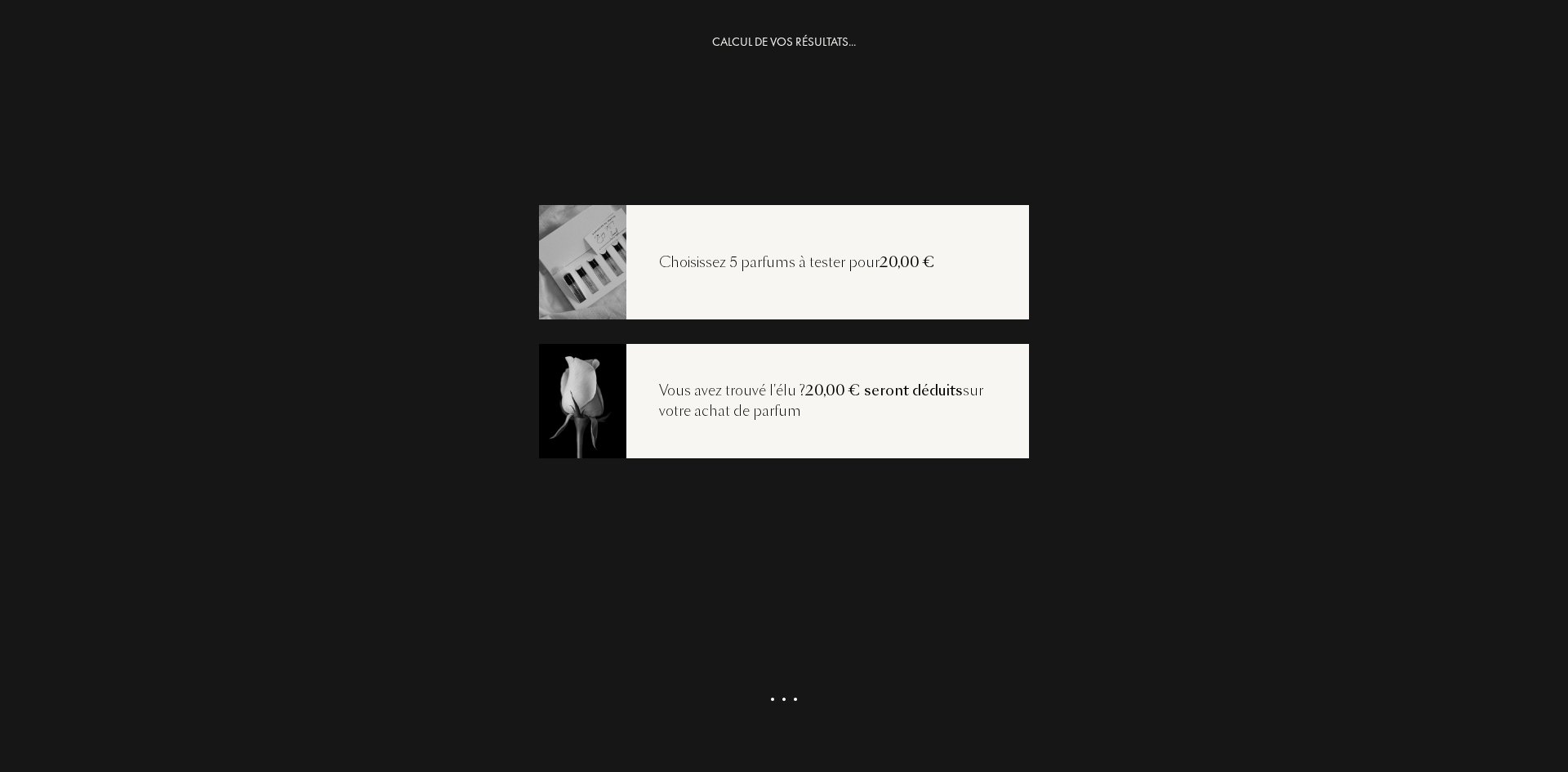
click at [793, 700] on div at bounding box center [784, 697] width 34 height 20
click at [863, 729] on div "Voir ma sélection" at bounding box center [784, 722] width 180 height 43
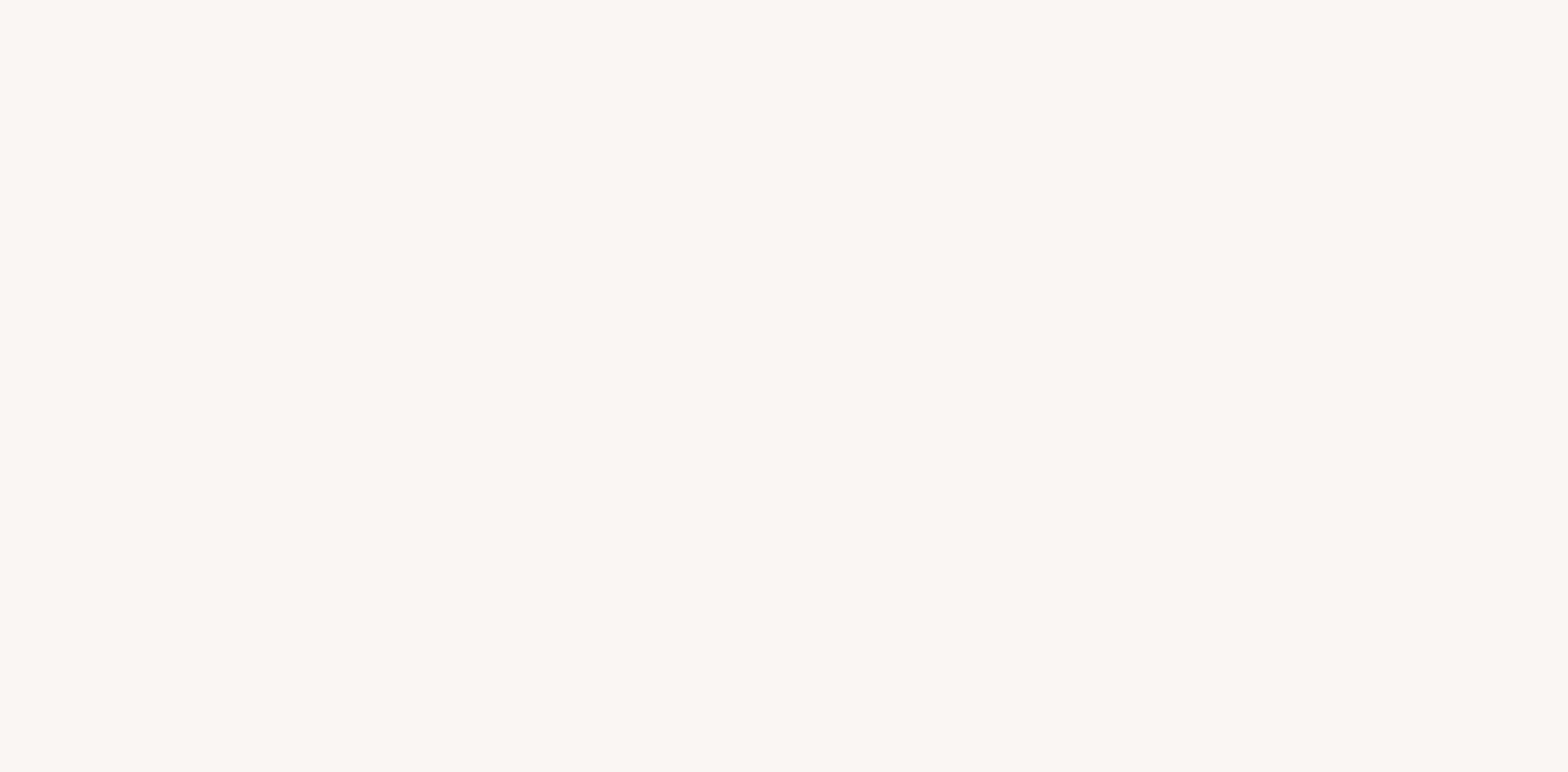
select select "FR"
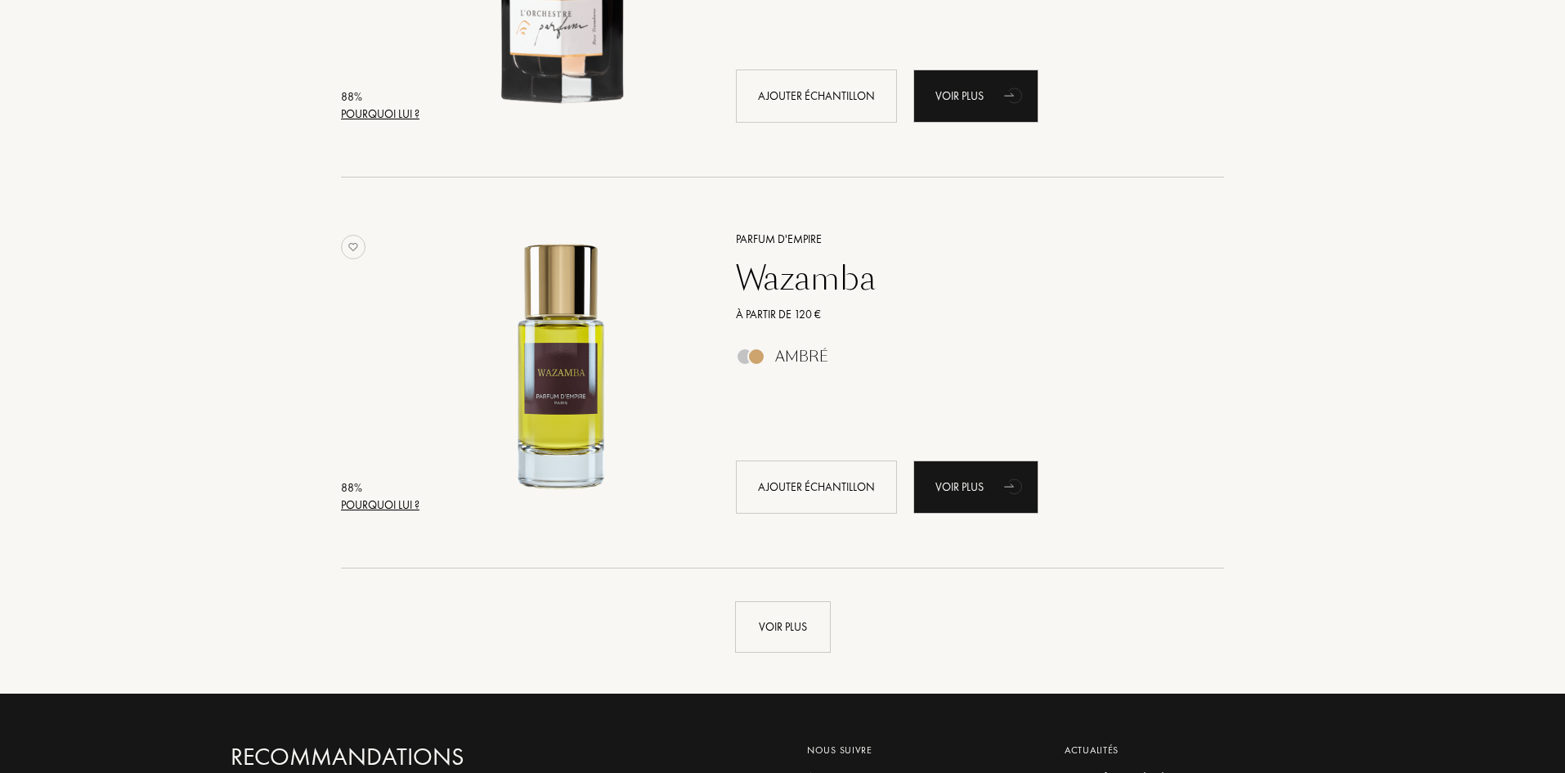
scroll to position [3762, 0]
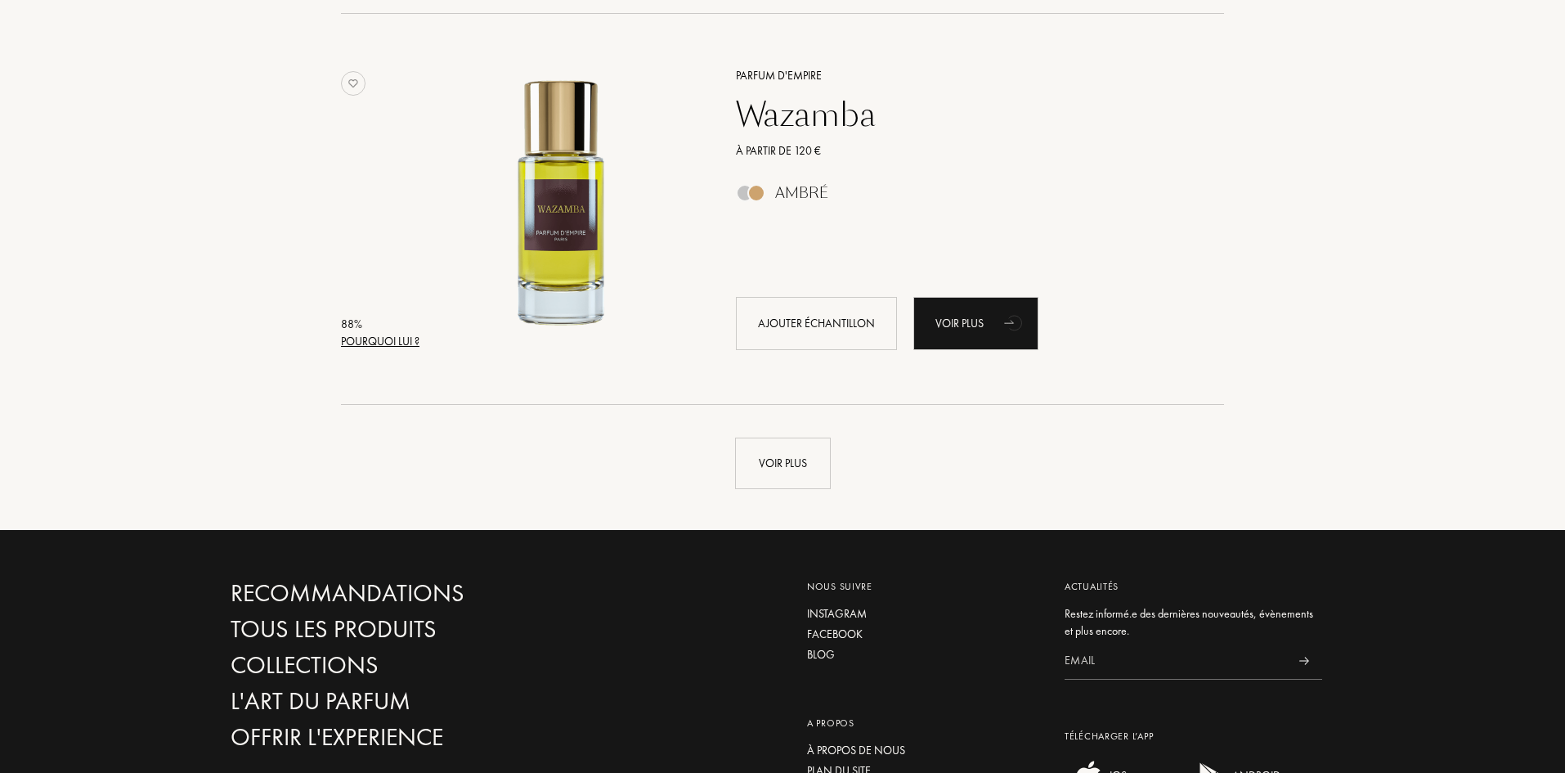
click at [783, 416] on div "Voir plus" at bounding box center [782, 447] width 1128 height 84
drag, startPoint x: 763, startPoint y: 498, endPoint x: 767, endPoint y: 487, distance: 12.2
click at [771, 460] on div "Voir plus" at bounding box center [783, 463] width 96 height 52
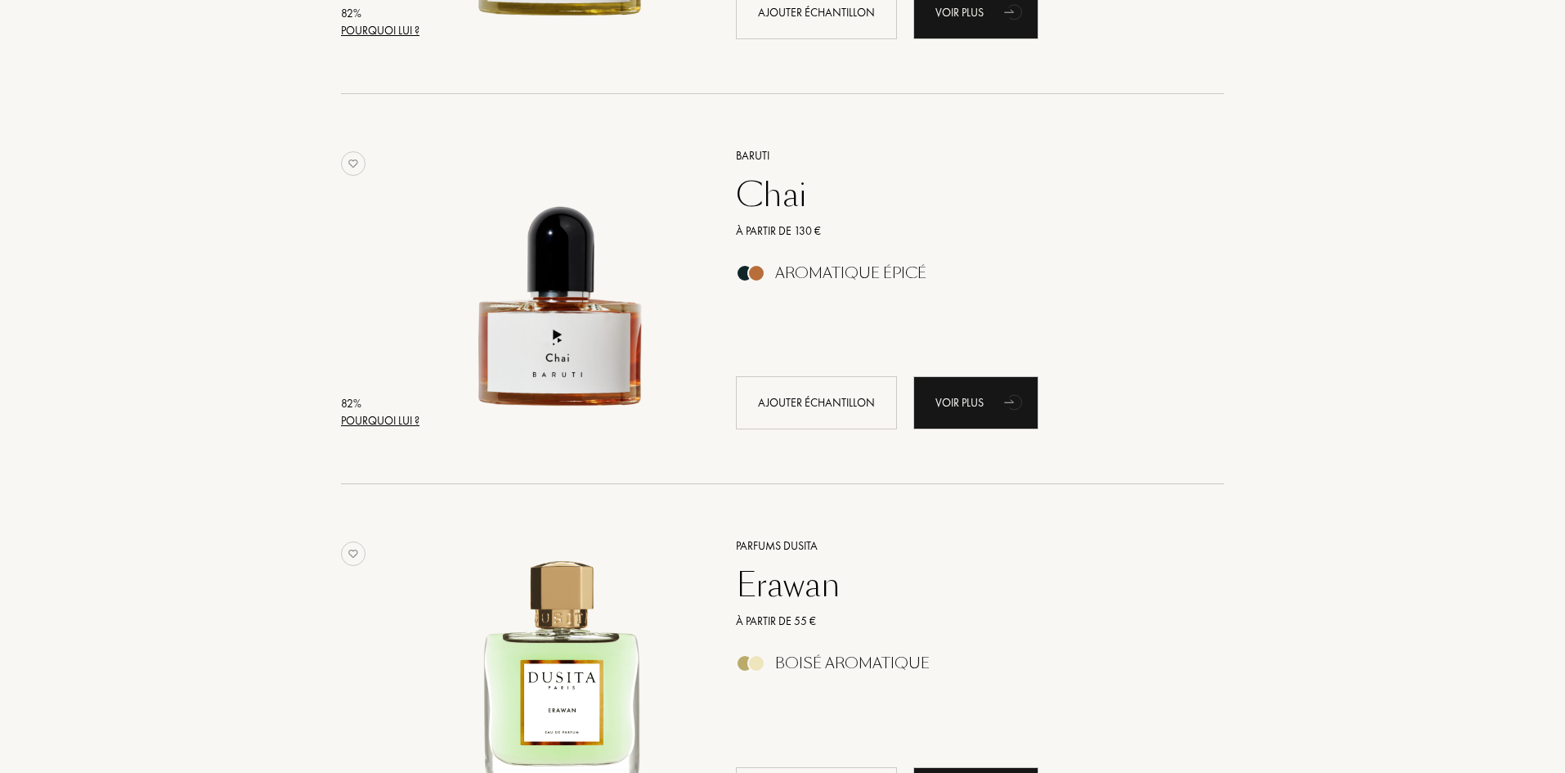
scroll to position [7605, 0]
